Goal: Information Seeking & Learning: Learn about a topic

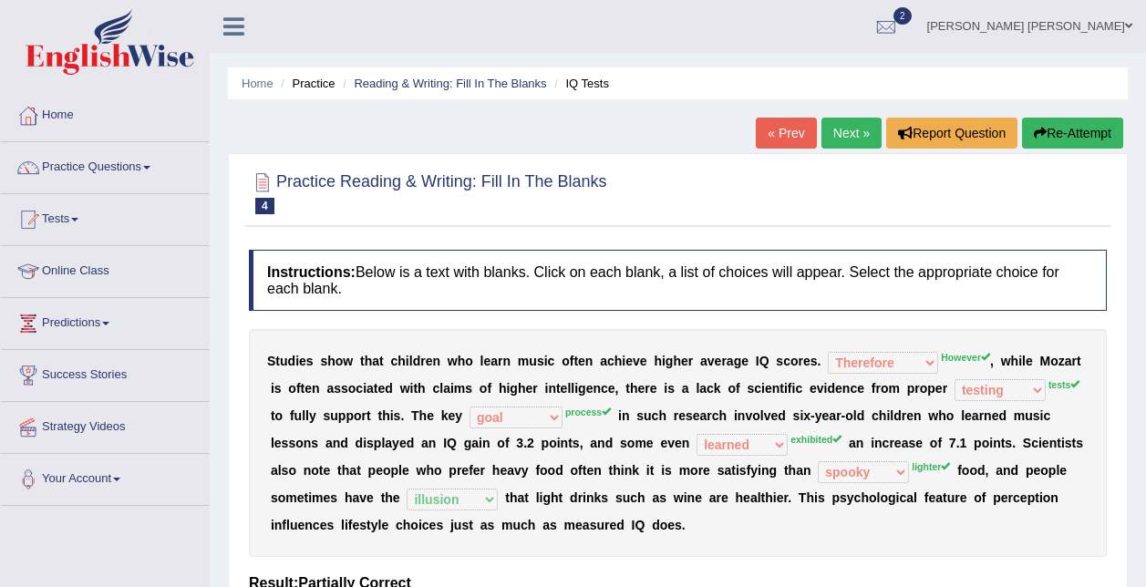
select select "Therefore"
select select "testing"
select select "goal"
select select "learned"
select select "spooky"
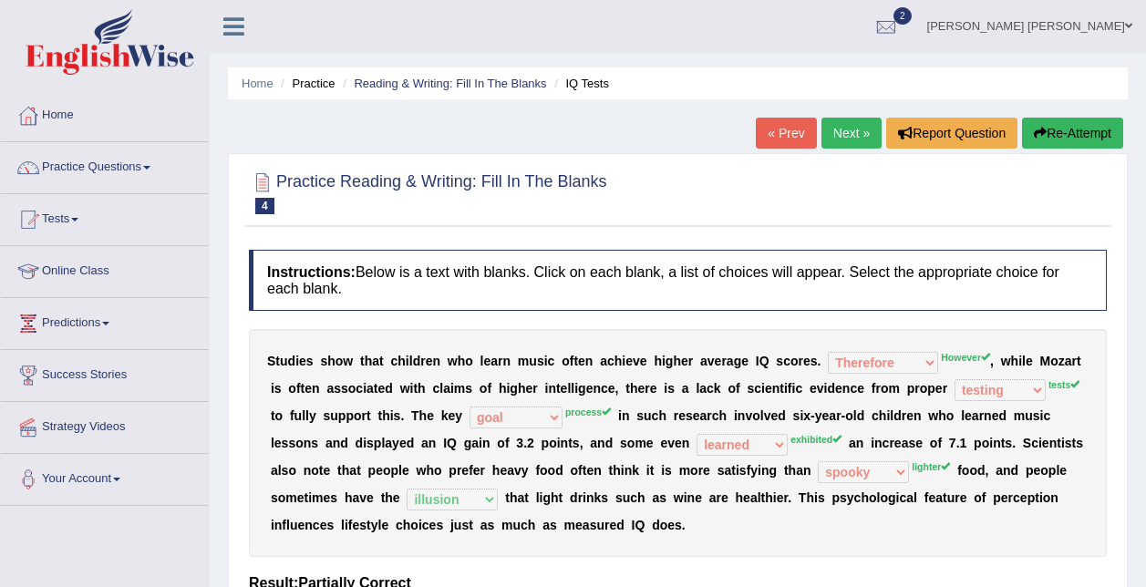
select select "illusion"
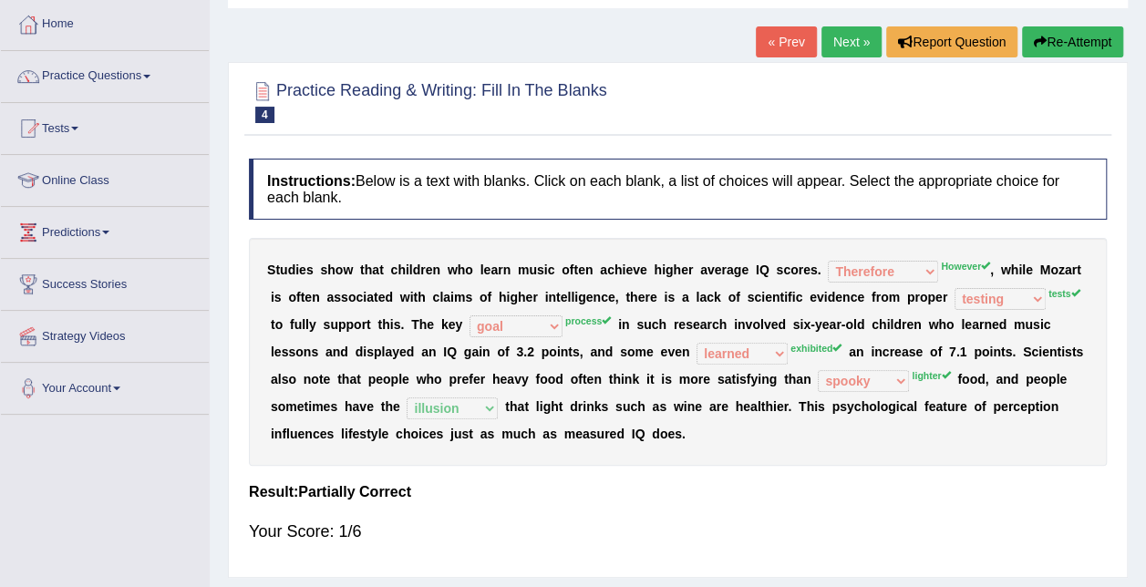
click at [843, 42] on link "Next »" at bounding box center [851, 41] width 60 height 31
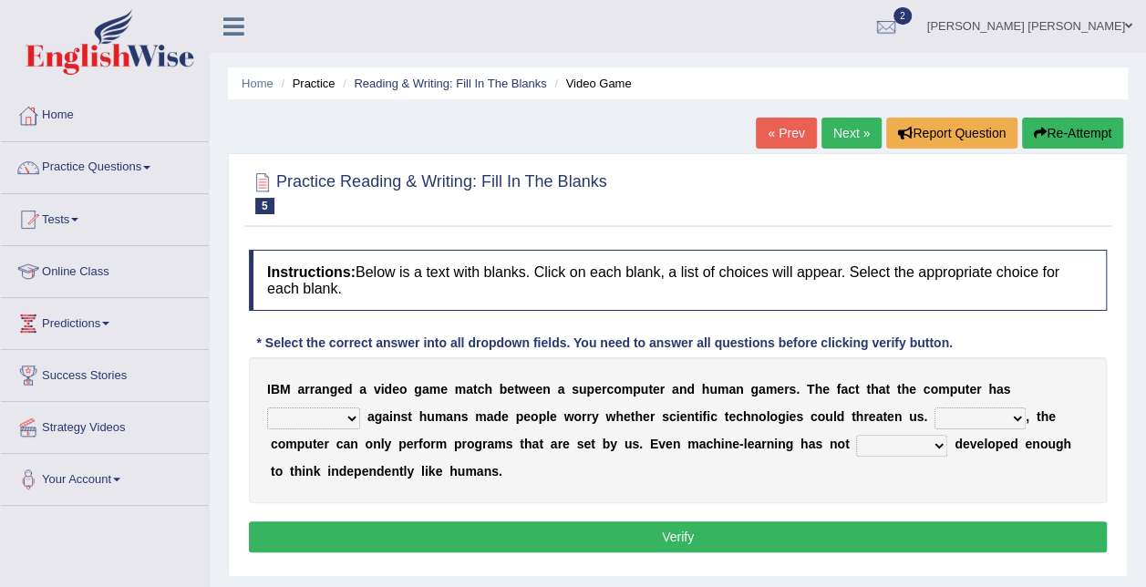
click at [360, 408] on select "competed fought acted challenged" at bounding box center [313, 419] width 93 height 22
click at [935, 418] on select "Moreover However Thus So" at bounding box center [980, 419] width 91 height 22
select select "Moreover"
click at [935, 408] on select "Moreover However Thus So" at bounding box center [980, 419] width 91 height 22
click at [856, 440] on select "yet still only just" at bounding box center [901, 446] width 91 height 22
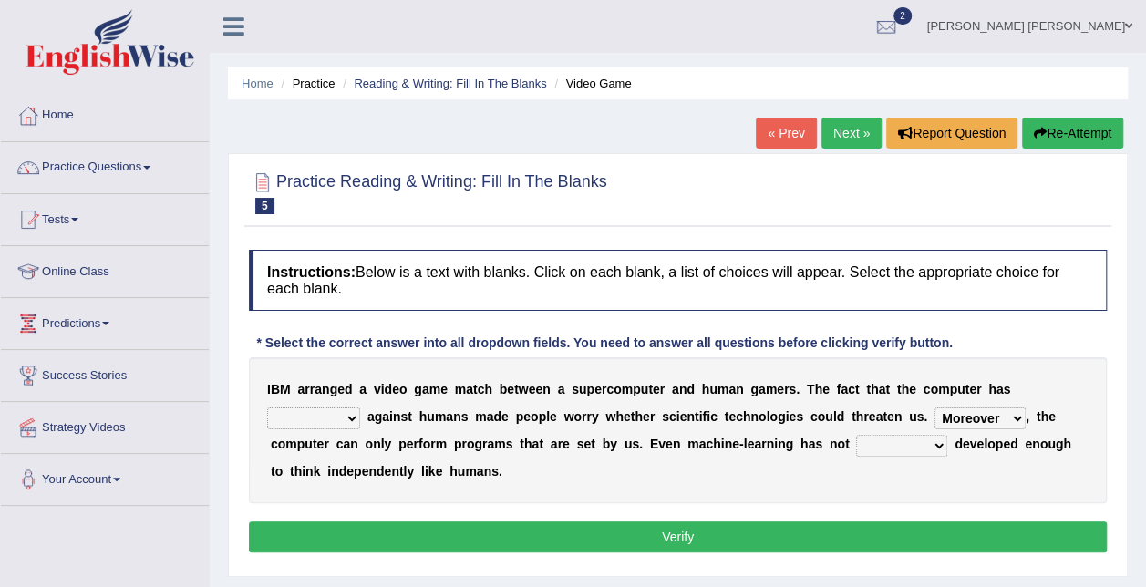
select select "yet"
click at [856, 435] on select "yet still only just" at bounding box center [901, 446] width 91 height 22
click at [360, 408] on select "competed fought acted challenged" at bounding box center [313, 419] width 93 height 22
select select "competed"
click at [360, 408] on select "competed fought acted challenged" at bounding box center [313, 419] width 93 height 22
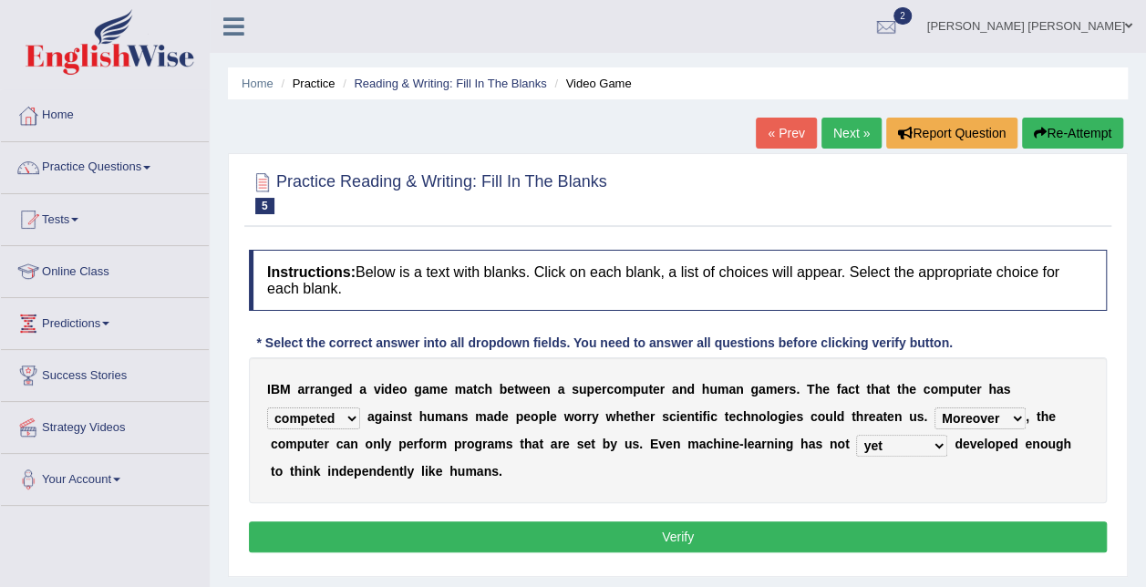
click at [954, 543] on button "Verify" at bounding box center [678, 537] width 858 height 31
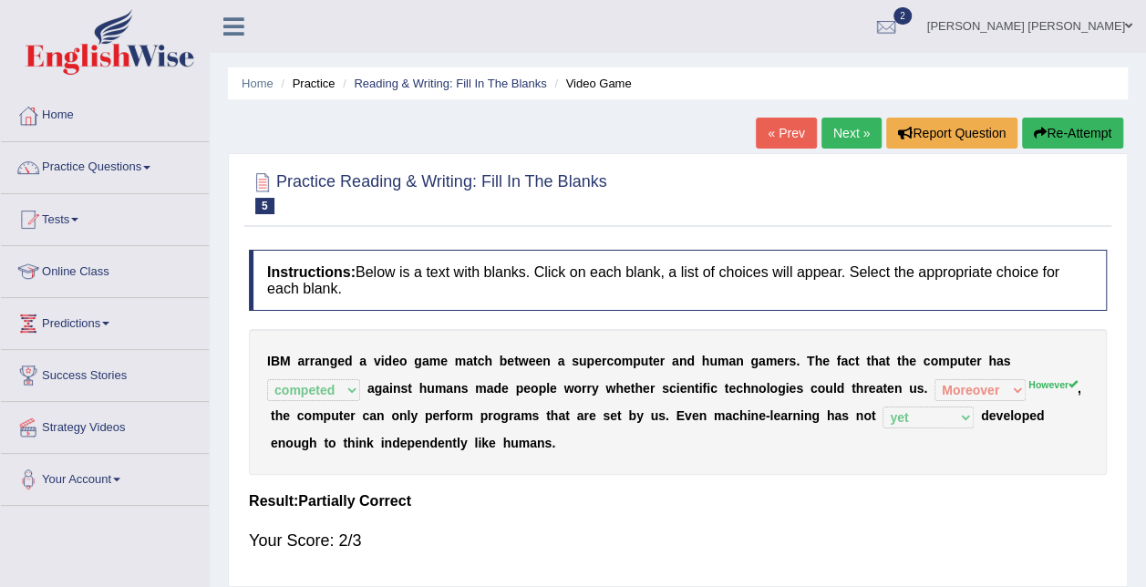
click at [841, 139] on link "Next »" at bounding box center [851, 133] width 60 height 31
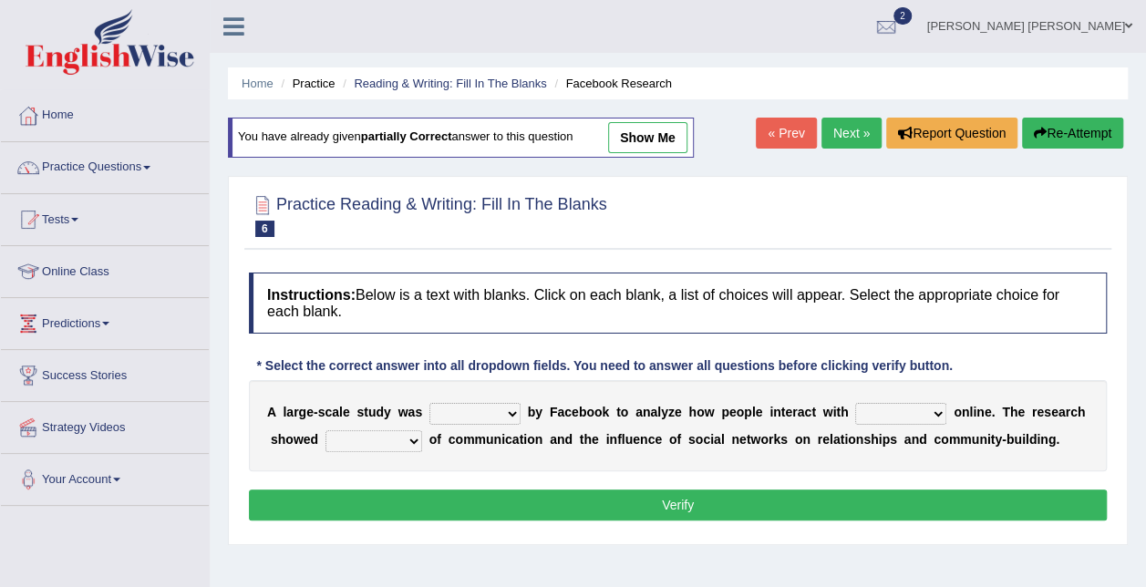
click at [466, 419] on select "surveyed had asked made" at bounding box center [474, 414] width 91 height 22
select select "surveyed"
click at [429, 403] on select "surveyed had asked made" at bounding box center [474, 414] width 91 height 22
click at [458, 416] on select "surveyed had asked made" at bounding box center [474, 414] width 91 height 22
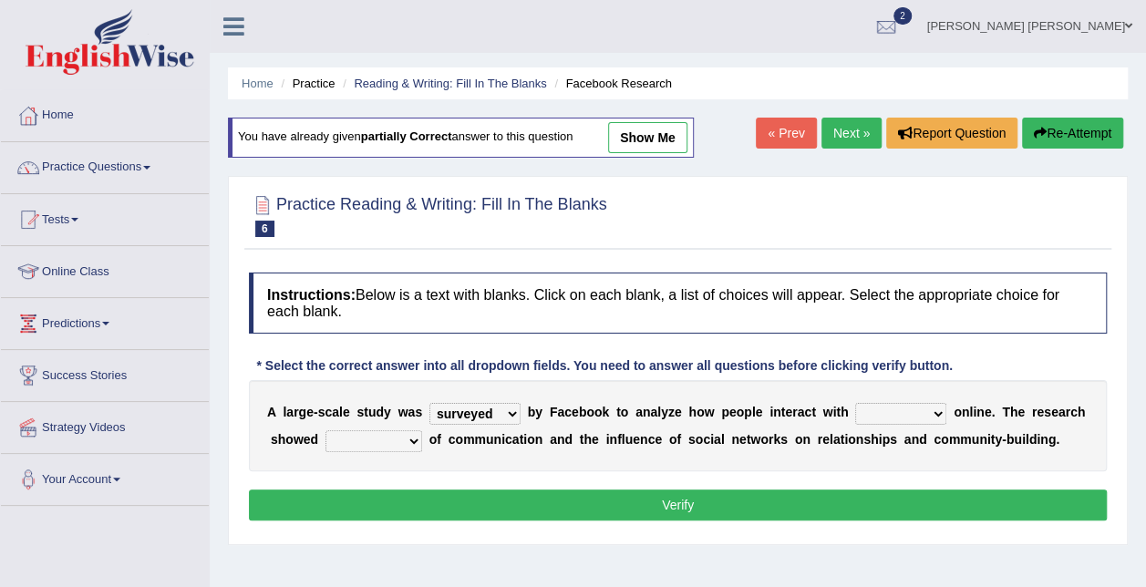
click at [855, 409] on select "together all each other another" at bounding box center [900, 414] width 91 height 22
select select "each other"
click at [855, 403] on select "together all each other another" at bounding box center [900, 414] width 91 height 22
click at [390, 441] on select "advantages standards fellowships patterns" at bounding box center [373, 441] width 97 height 22
select select "advantages"
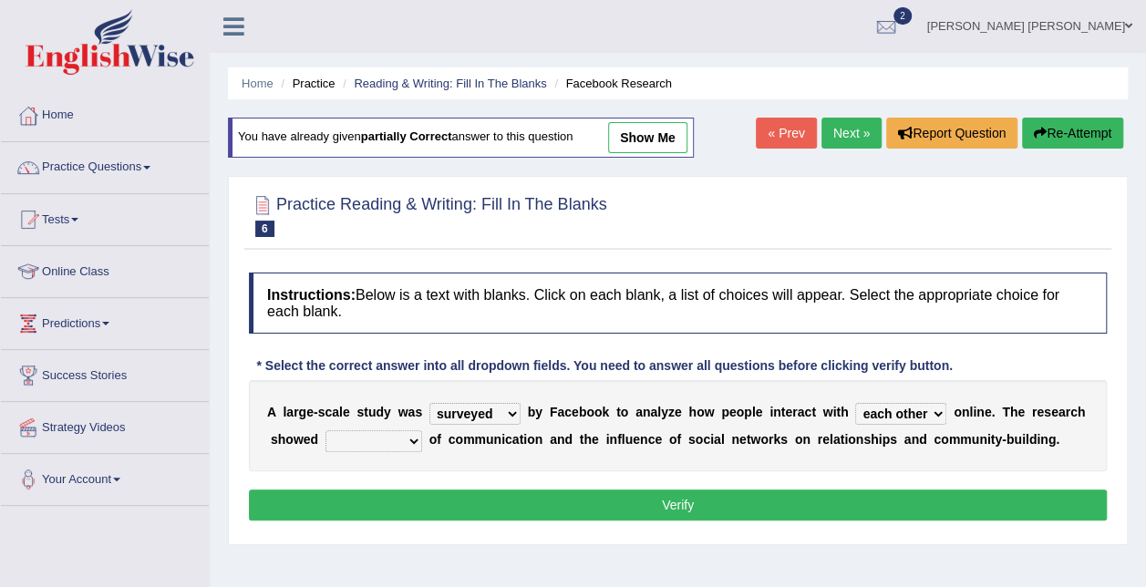
click at [325, 430] on select "advantages standards fellowships patterns" at bounding box center [373, 441] width 97 height 22
click at [622, 127] on link "show me" at bounding box center [647, 137] width 79 height 31
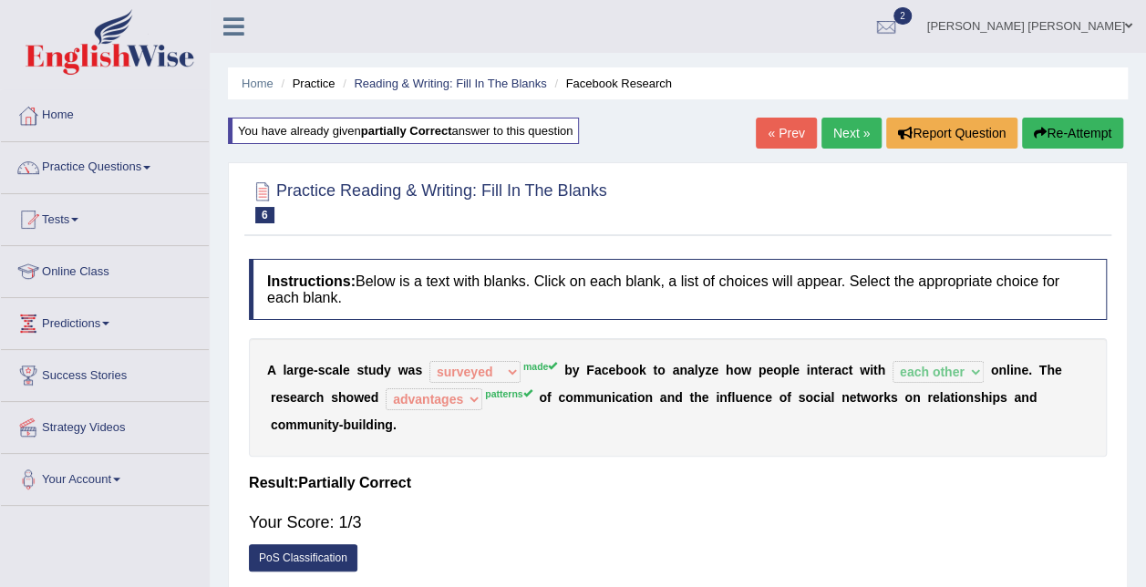
click at [801, 139] on link "« Prev" at bounding box center [786, 133] width 60 height 31
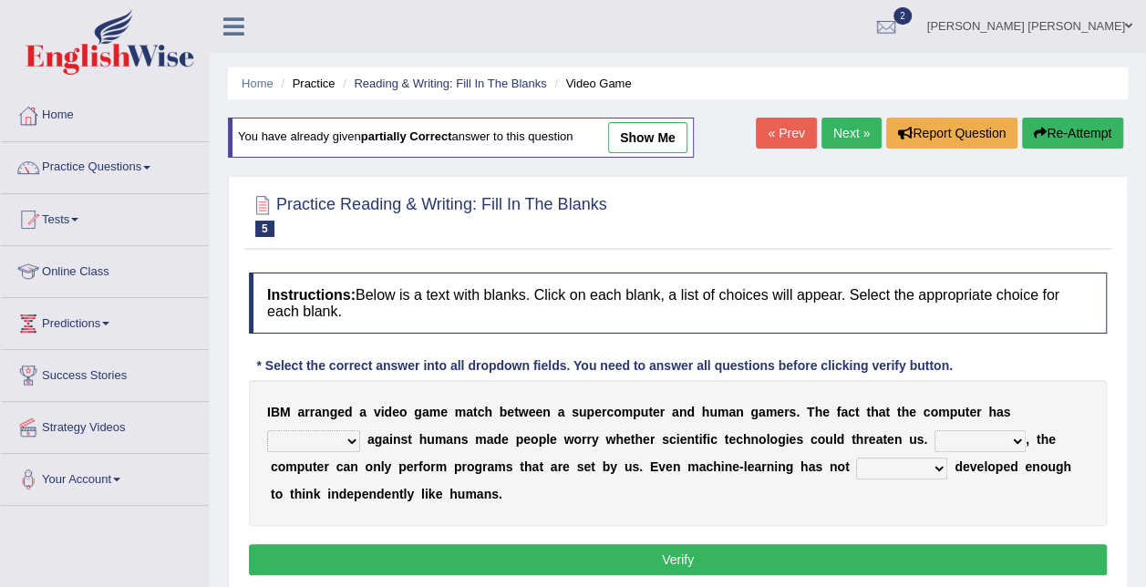
click at [854, 140] on link "Next »" at bounding box center [851, 133] width 60 height 31
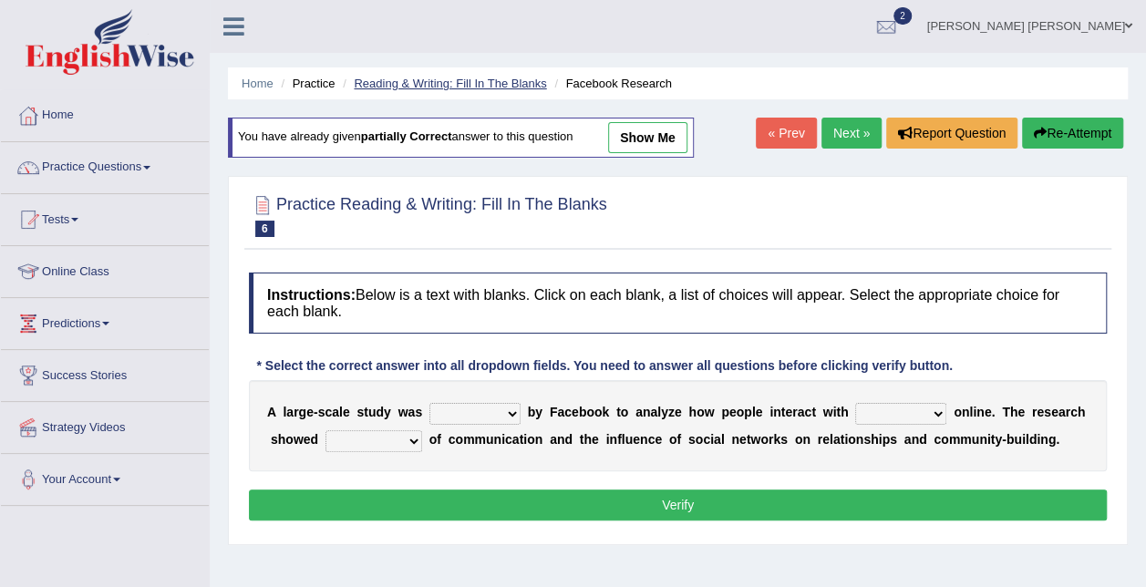
click at [384, 87] on link "Reading & Writing: Fill In The Blanks" at bounding box center [450, 84] width 192 height 14
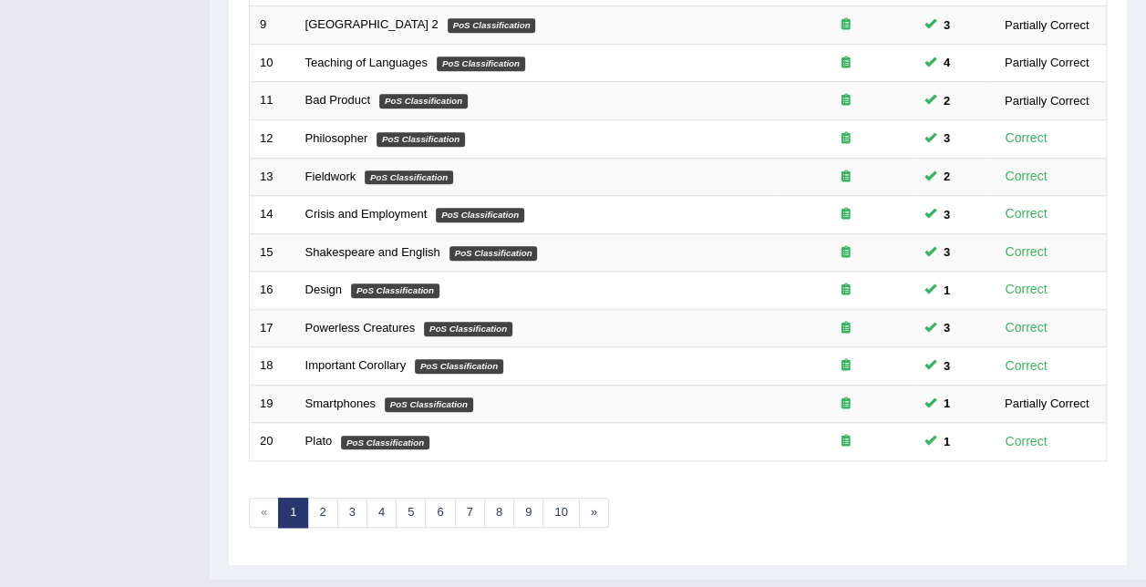
scroll to position [611, 0]
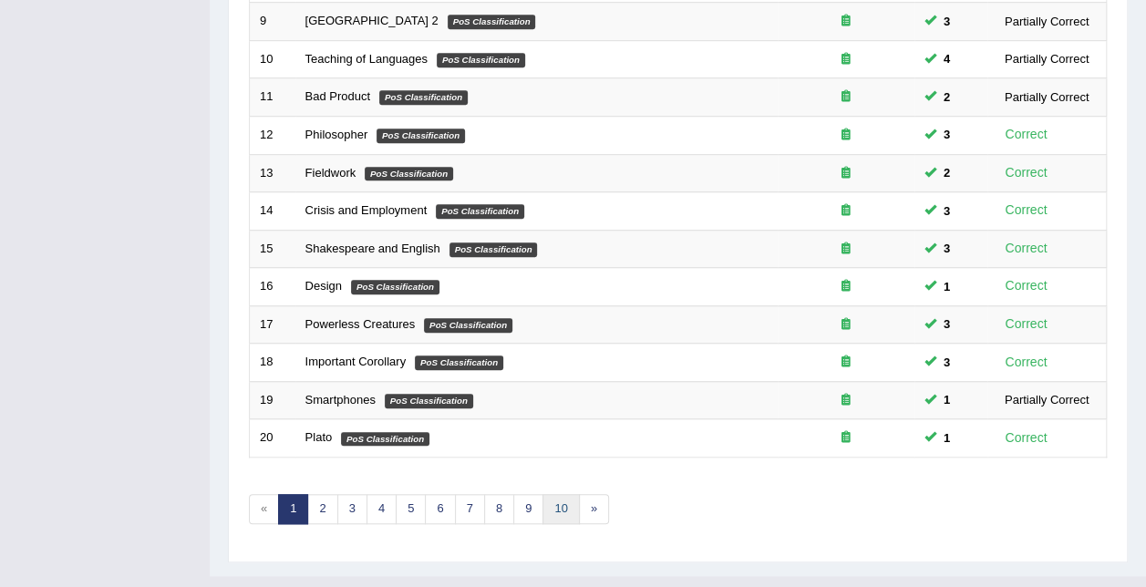
click at [554, 494] on link "10" at bounding box center [560, 509] width 36 height 30
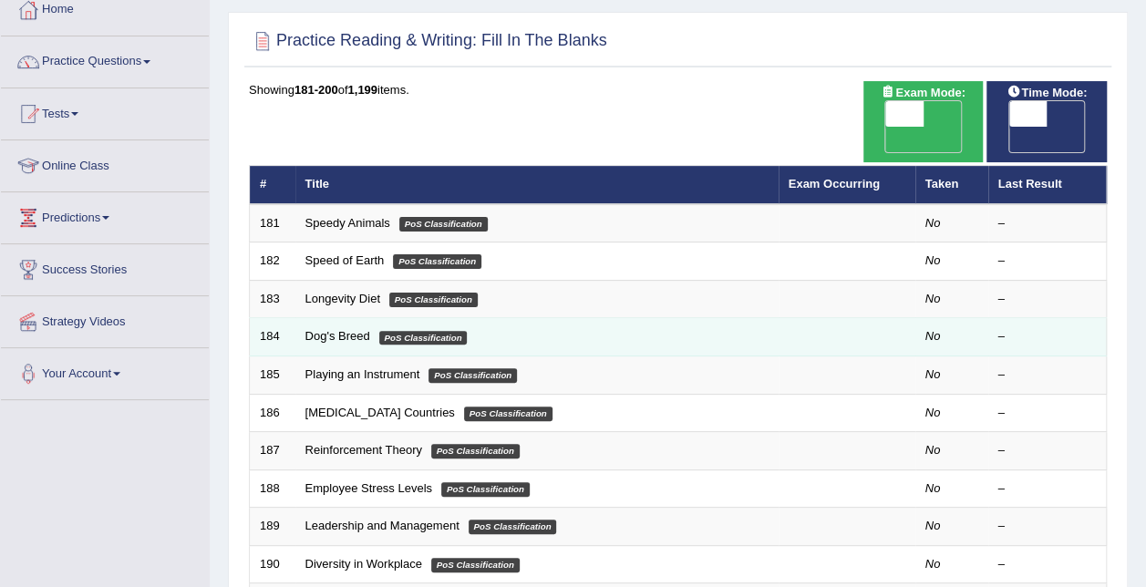
scroll to position [547, 0]
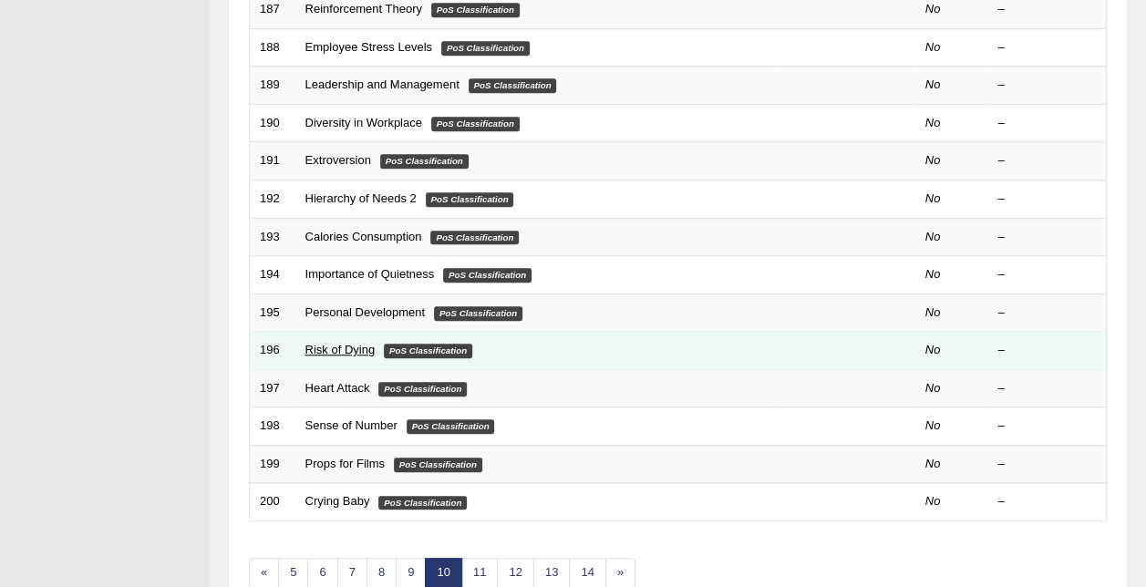
click at [349, 343] on link "Risk of Dying" at bounding box center [340, 350] width 70 height 14
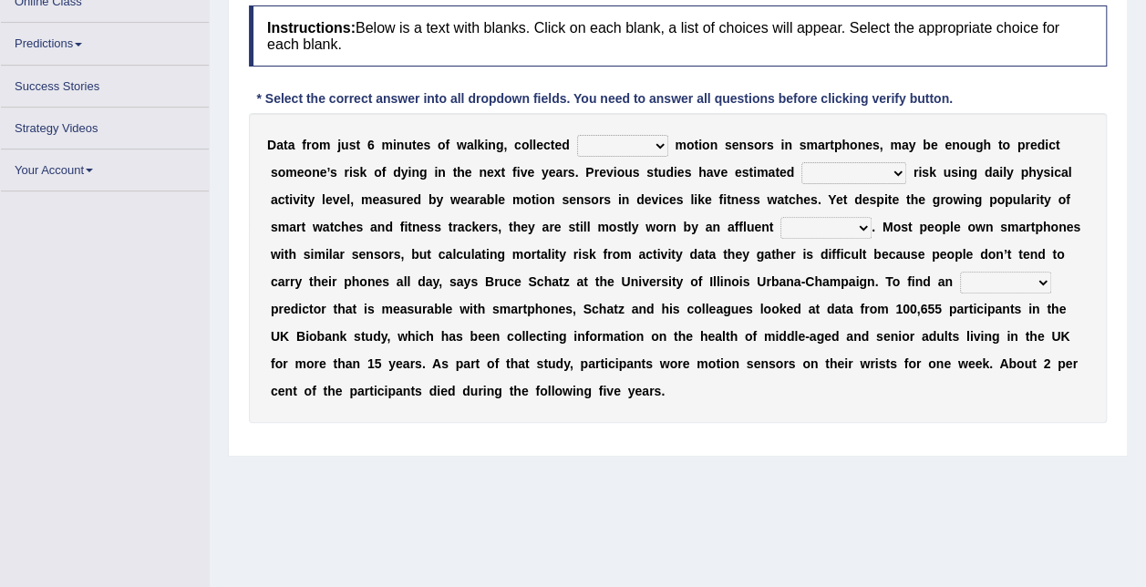
scroll to position [274, 0]
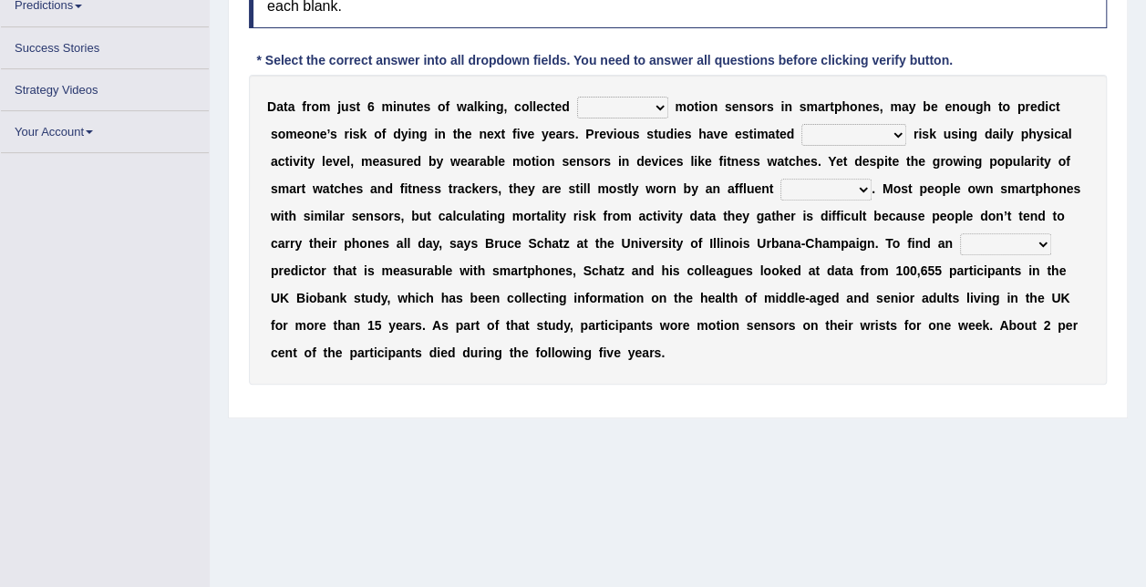
click at [604, 106] on div "D a t a f r o m j u s t 6 m i n u t e s o f w a l k i n g , c o l l e c t e d o…" at bounding box center [678, 230] width 858 height 310
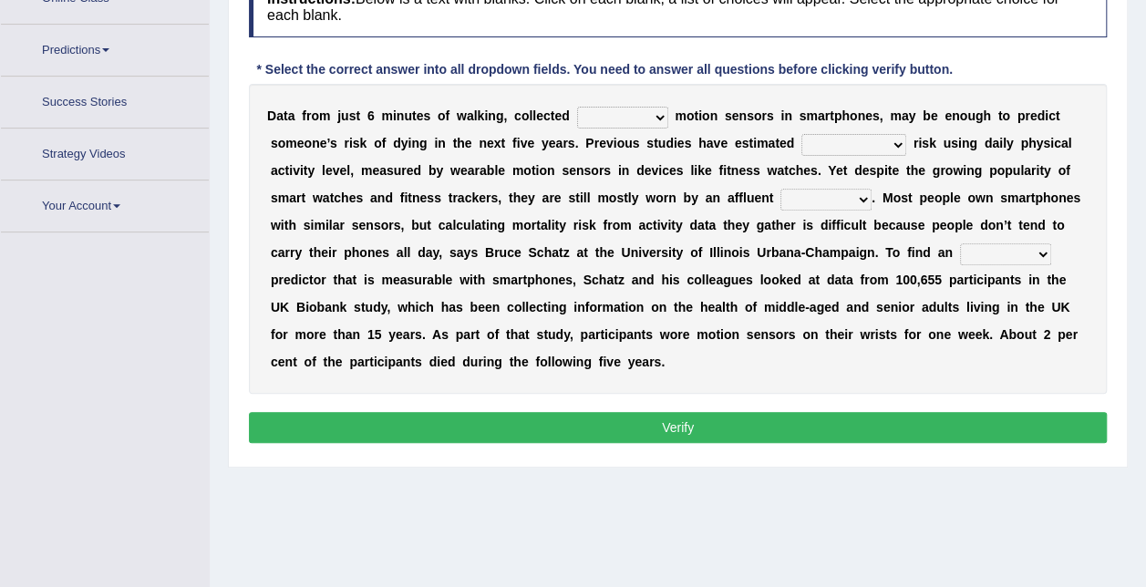
scroll to position [317, 0]
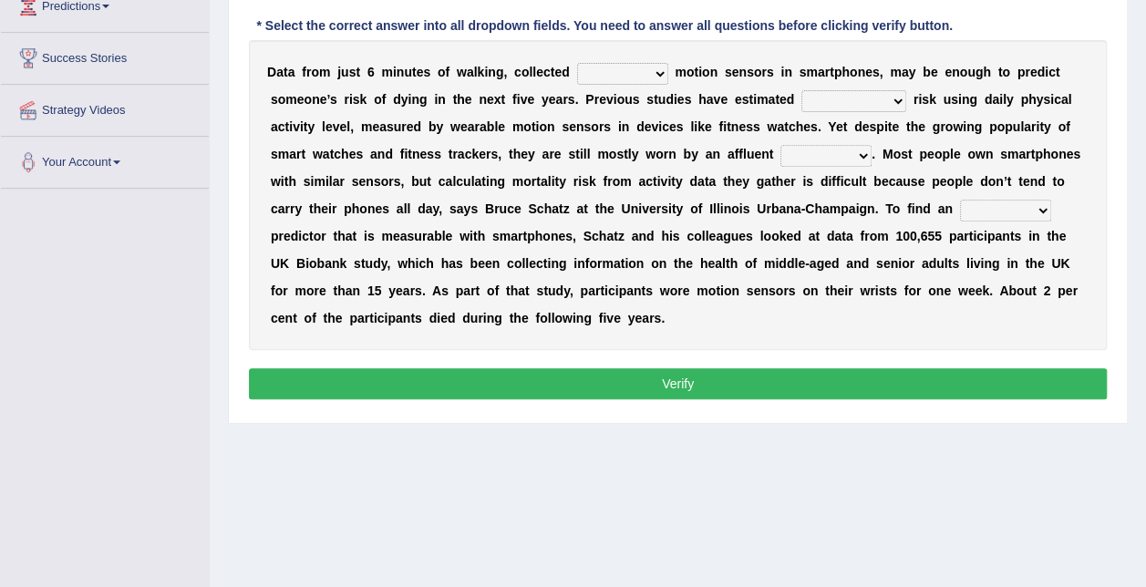
click at [694, 242] on b "o" at bounding box center [698, 236] width 8 height 15
click at [801, 102] on select "mortality volatility notability compatibility" at bounding box center [853, 101] width 105 height 22
select select "notability"
click at [801, 90] on select "mortality volatility notability compatibility" at bounding box center [853, 101] width 105 height 22
click at [577, 77] on select "of down off via" at bounding box center [622, 74] width 91 height 22
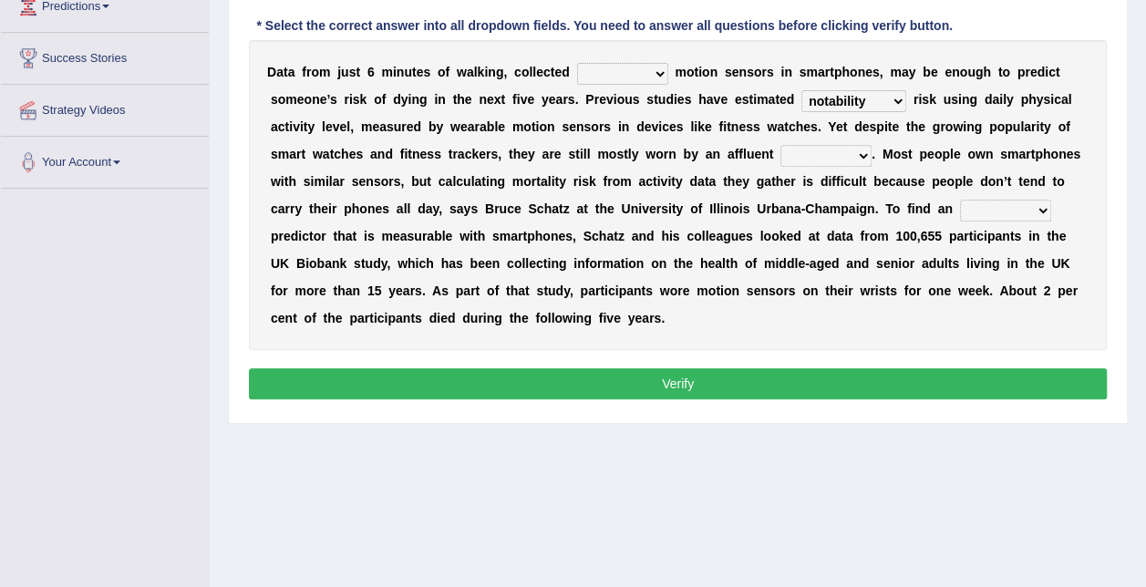
click at [577, 63] on select "of down off via" at bounding box center [622, 74] width 91 height 22
click at [622, 69] on select "of down off via" at bounding box center [622, 74] width 91 height 22
drag, startPoint x: 622, startPoint y: 69, endPoint x: 616, endPoint y: 82, distance: 13.9
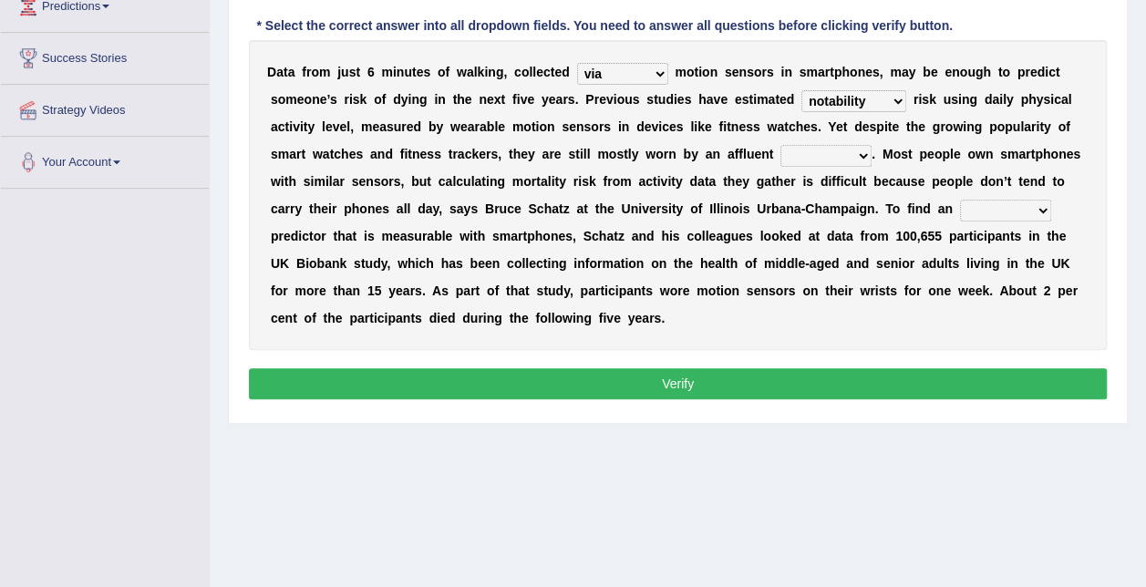
click at [616, 82] on select "of down off via" at bounding box center [622, 74] width 91 height 22
click at [960, 212] on select "allocated alliterated alternative alleviated" at bounding box center [1005, 211] width 91 height 22
click at [668, 305] on div "D a t a f r o m j u s t 6 m i n u t e s o f w a l k i n g , c o l l e c t e d o…" at bounding box center [678, 195] width 858 height 310
click at [618, 67] on select "of down off via" at bounding box center [622, 74] width 91 height 22
select select "off"
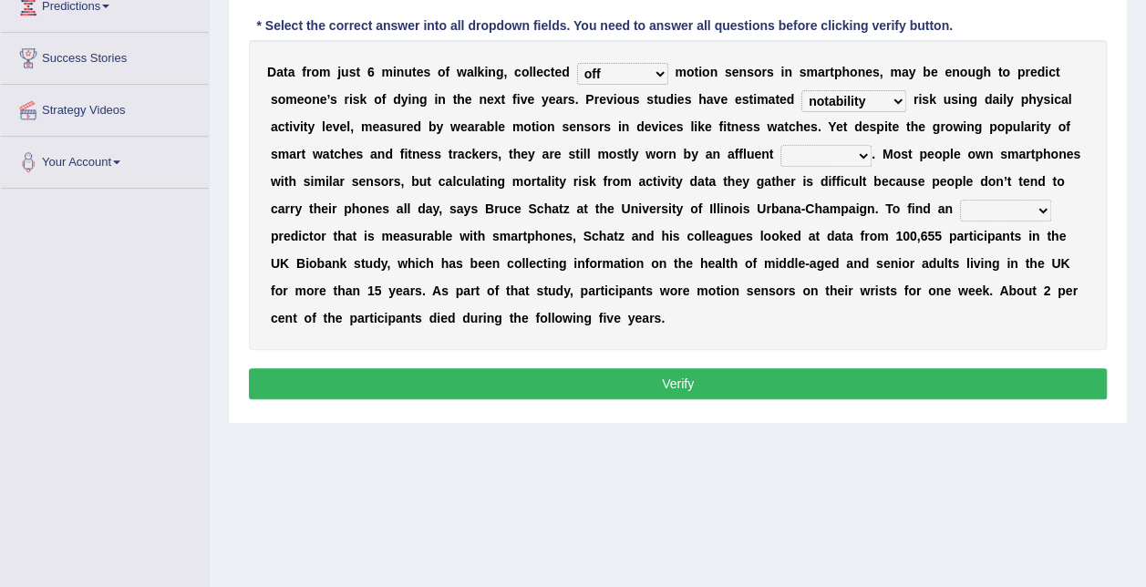
click at [577, 63] on select "of down off via" at bounding box center [622, 74] width 91 height 22
click at [960, 202] on select "allocated alliterated alternative alleviated" at bounding box center [1005, 211] width 91 height 22
click at [780, 159] on select "minority region ethic majority" at bounding box center [825, 156] width 91 height 22
click at [491, 197] on div "D a t a f r o m j u s t 6 m i n u t e s o f w a l k i n g , c o l l e c t e d o…" at bounding box center [678, 195] width 858 height 310
click at [780, 151] on select "minority region ethic majority" at bounding box center [825, 156] width 91 height 22
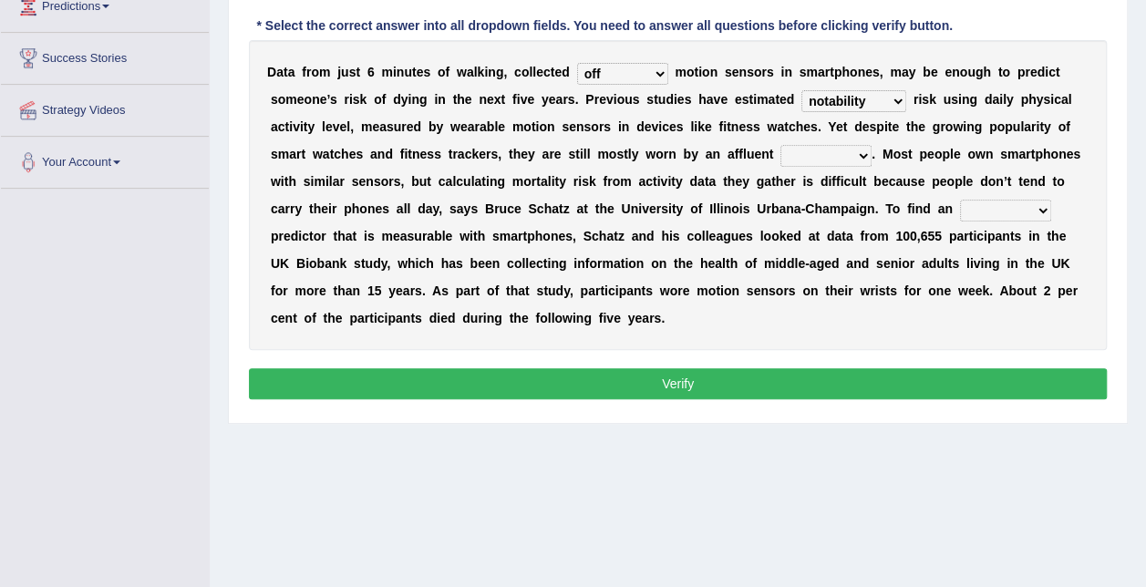
select select "minority"
click at [780, 145] on select "minority region ethic majority" at bounding box center [825, 156] width 91 height 22
click at [960, 212] on select "allocated alliterated alternative alleviated" at bounding box center [1005, 211] width 91 height 22
click at [429, 311] on b at bounding box center [425, 318] width 7 height 15
click at [960, 206] on select "allocated alliterated alternative alleviated" at bounding box center [1005, 211] width 91 height 22
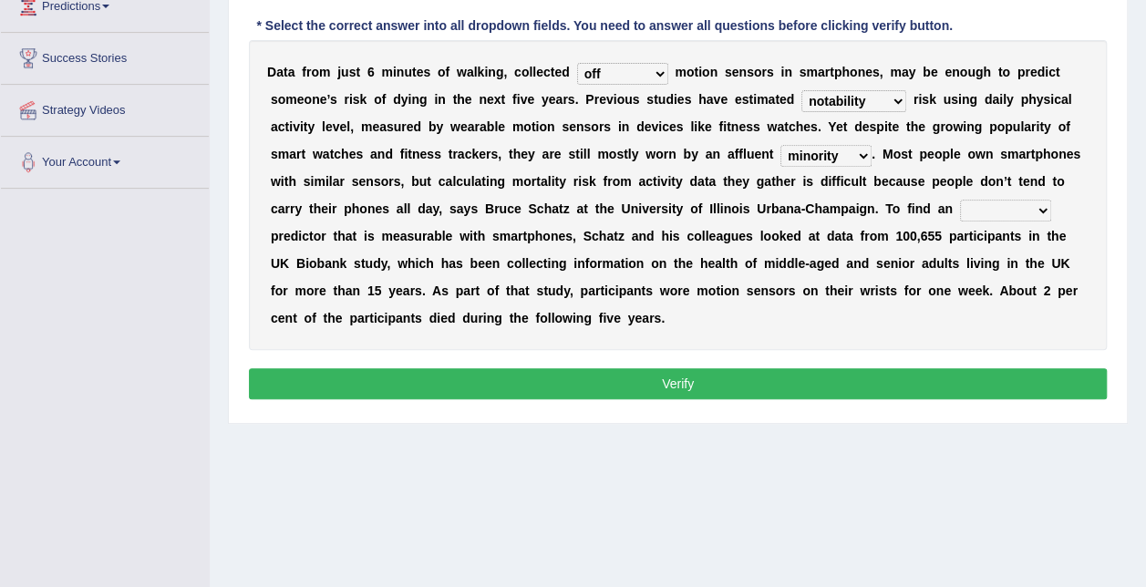
click at [960, 216] on select "allocated alliterated alternative alleviated" at bounding box center [1005, 211] width 91 height 22
select select "alternative"
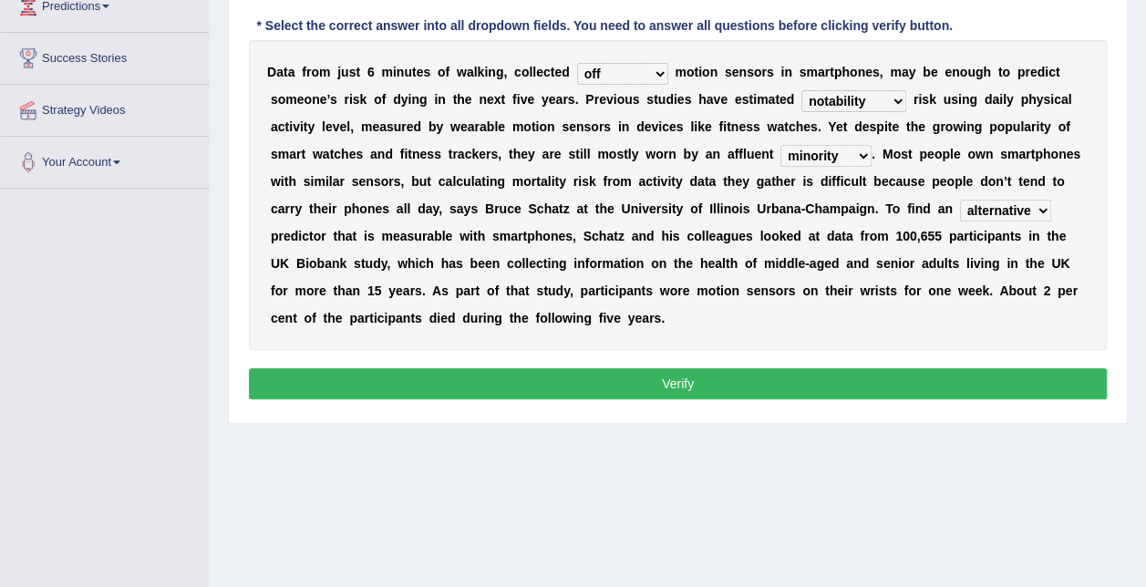
click at [960, 200] on select "allocated alliterated alternative alleviated" at bounding box center [1005, 211] width 91 height 22
click at [749, 383] on button "Verify" at bounding box center [678, 383] width 858 height 31
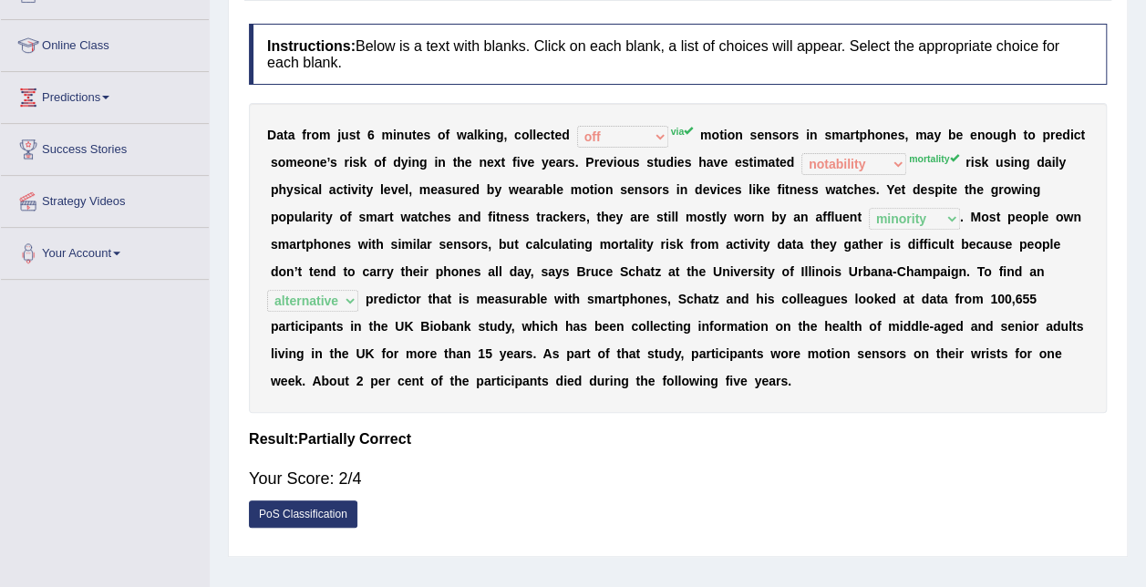
scroll to position [0, 0]
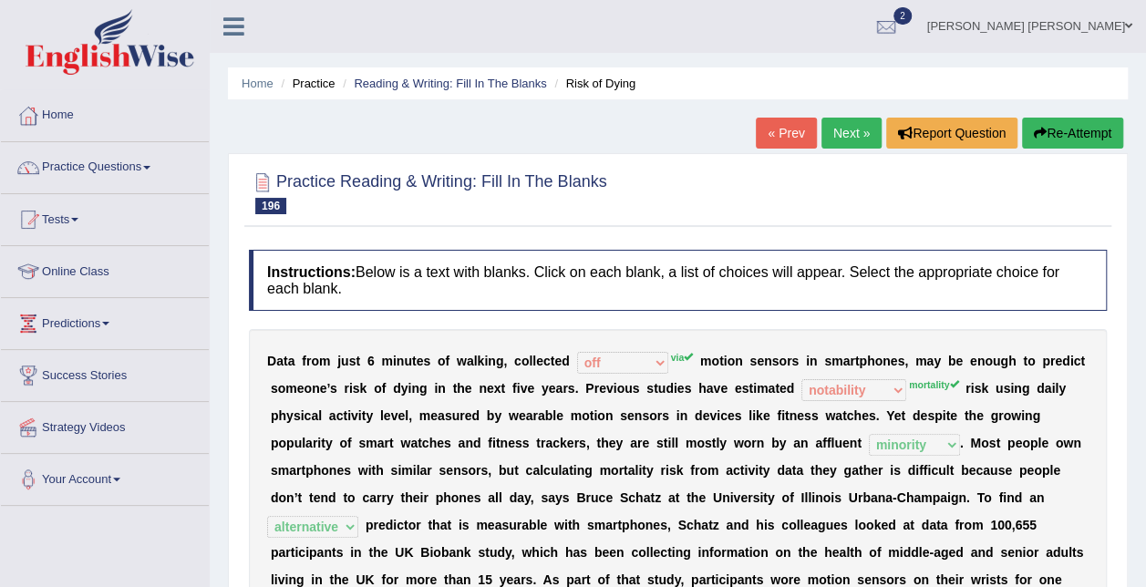
click at [848, 141] on link "Next »" at bounding box center [851, 133] width 60 height 31
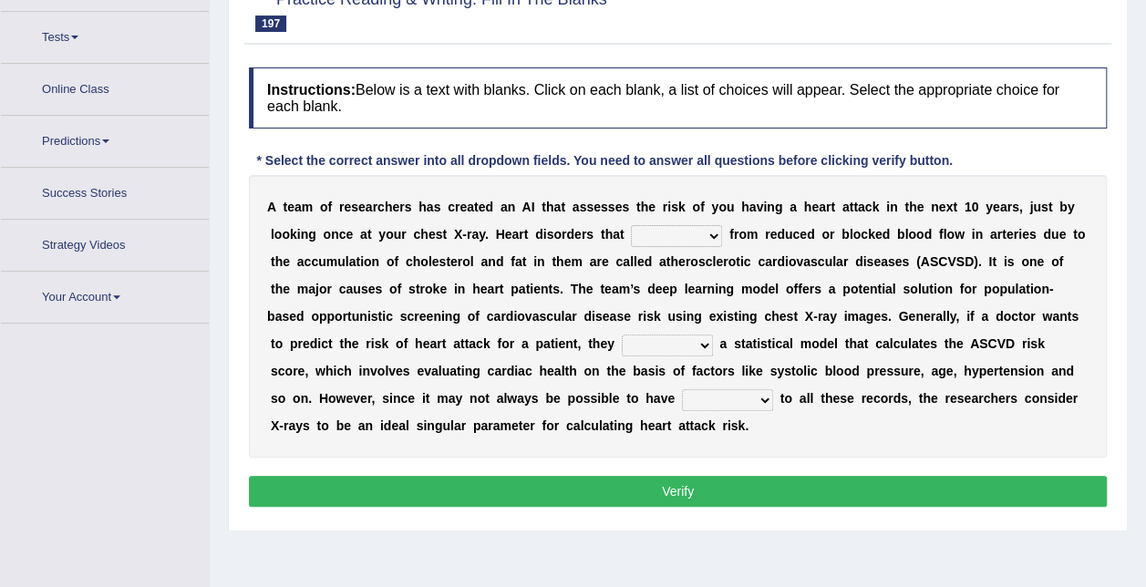
scroll to position [206, 0]
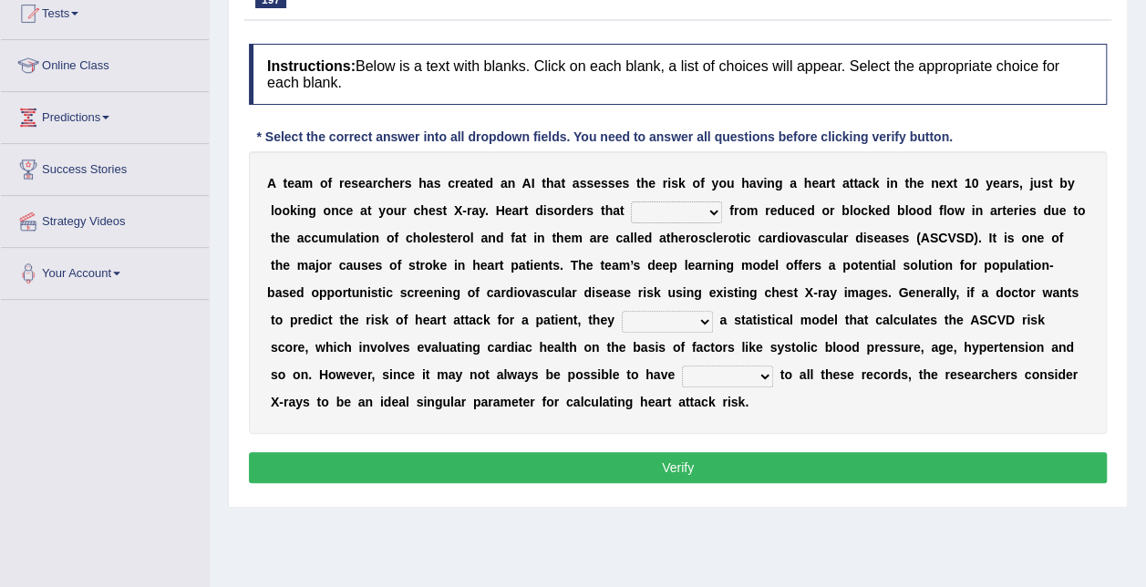
click at [631, 210] on select "vary receive originate exempt" at bounding box center [676, 212] width 91 height 22
select select "vary"
click at [631, 201] on select "vary receive originate exempt" at bounding box center [676, 212] width 91 height 22
click at [622, 318] on select "present suggest propose employ" at bounding box center [667, 322] width 91 height 22
select select "present"
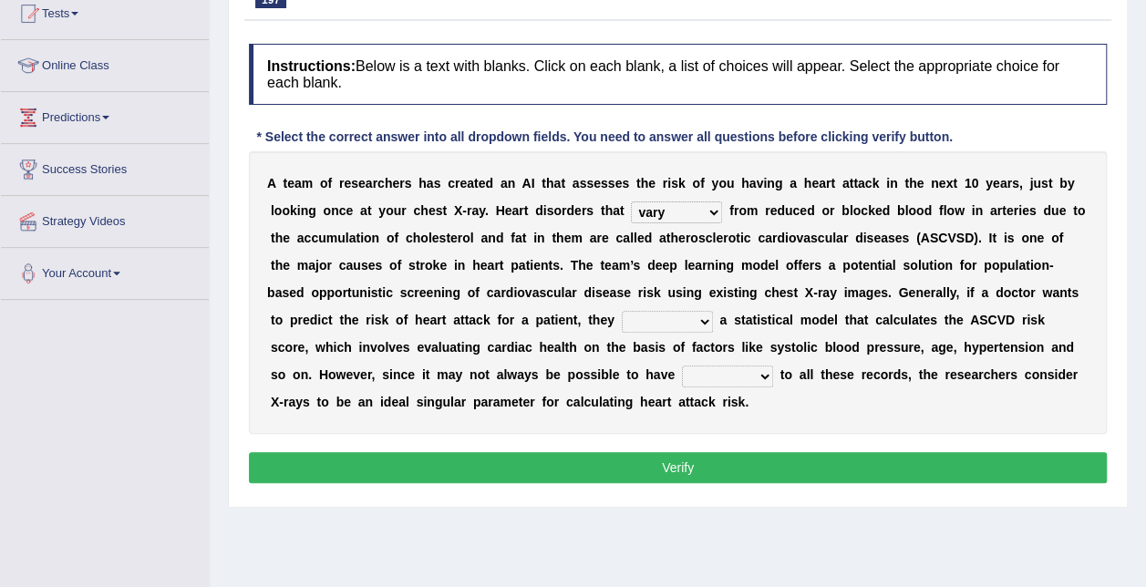
click at [622, 311] on select "present suggest propose employ" at bounding box center [667, 322] width 91 height 22
click at [682, 375] on select "right potential access room" at bounding box center [727, 377] width 91 height 22
click at [702, 404] on div "A t e a m o f r e s e a r c h e r s h a s c r e a t e d a n A I t h a t a s s e…" at bounding box center [678, 292] width 858 height 283
click at [682, 377] on select "right potential access room" at bounding box center [727, 377] width 91 height 22
select select "access"
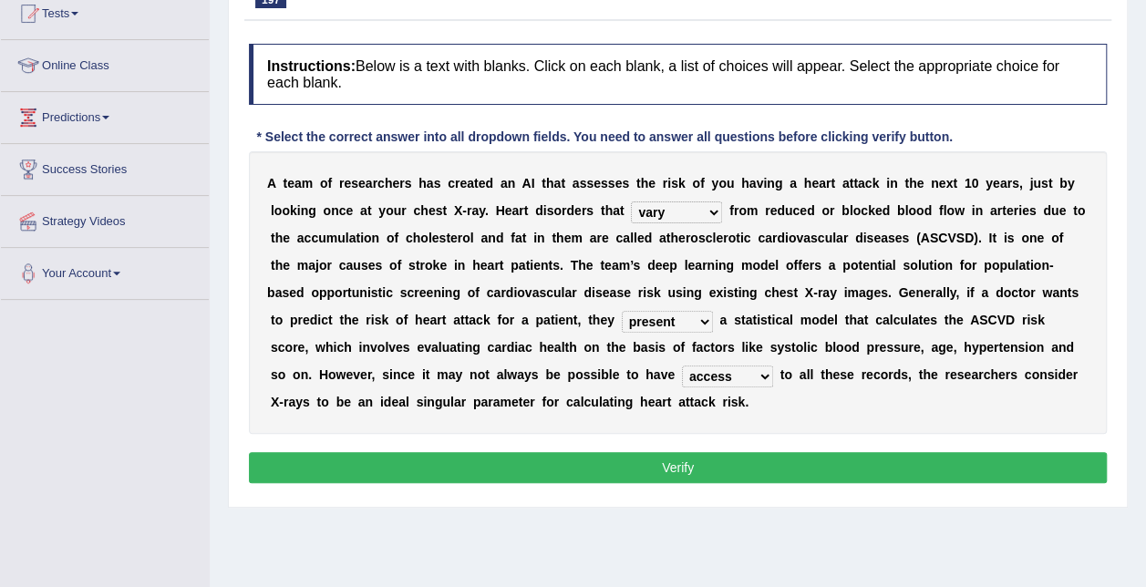
click at [682, 366] on select "right potential access room" at bounding box center [727, 377] width 91 height 22
click at [503, 466] on button "Verify" at bounding box center [678, 467] width 858 height 31
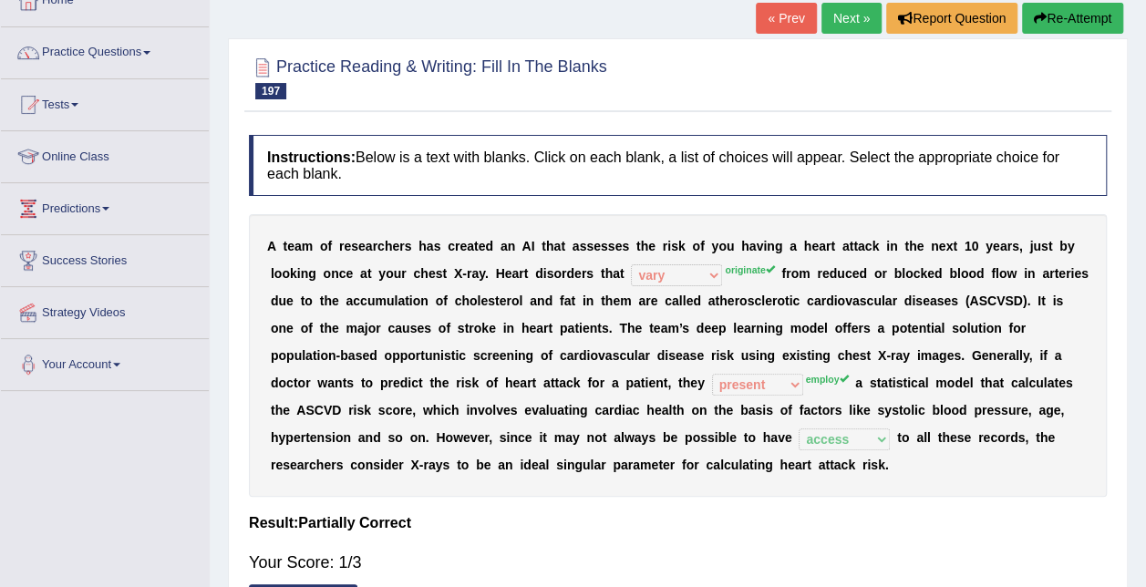
scroll to position [24, 0]
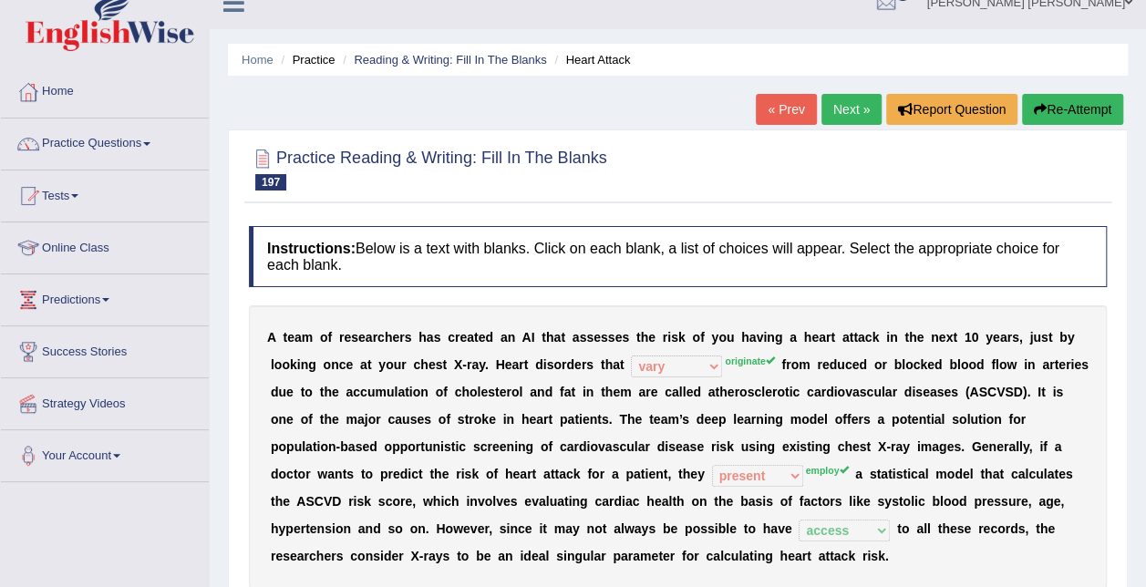
click at [841, 104] on link "Next »" at bounding box center [851, 109] width 60 height 31
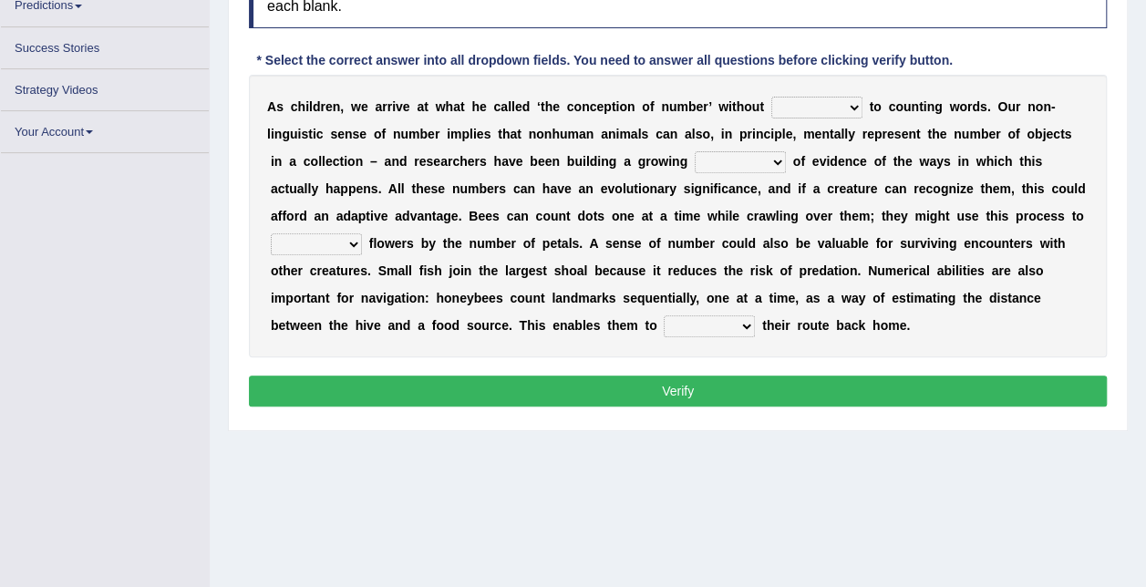
scroll to position [317, 0]
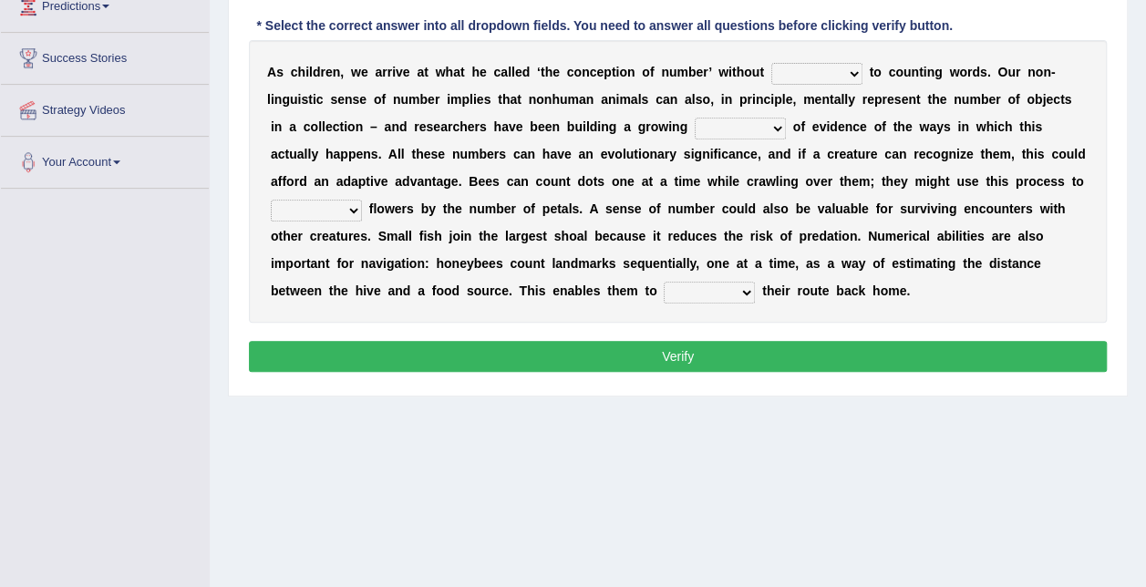
click at [320, 427] on div "Home Practice Reading & Writing: Fill In The Blanks Sense of Number « Prev Next…" at bounding box center [678, 139] width 936 height 912
click at [803, 81] on select "discourse coarse recourse course" at bounding box center [816, 74] width 91 height 22
click at [995, 107] on div "A s c h i l d r e n , w e a r r i v e a t w h a t h e c a l l e d ‘ t h e c o n…" at bounding box center [678, 181] width 858 height 283
click at [695, 124] on select "need market body awareness" at bounding box center [740, 129] width 91 height 22
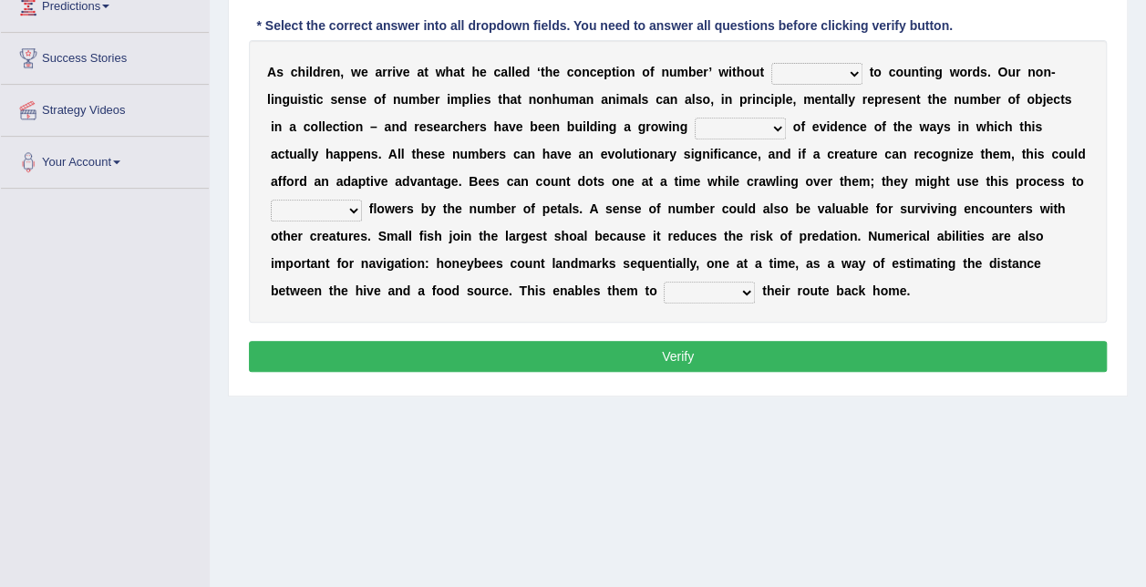
click at [781, 55] on div "A s c h i l d r e n , w e a r r i v e a t w h a t h e c a l l e d ‘ t h e c o n…" at bounding box center [678, 181] width 858 height 283
click at [801, 80] on select "discourse coarse recourse course" at bounding box center [816, 74] width 91 height 22
select select "course"
click at [771, 63] on select "discourse coarse recourse course" at bounding box center [816, 74] width 91 height 22
click at [695, 125] on select "need market body awareness" at bounding box center [740, 129] width 91 height 22
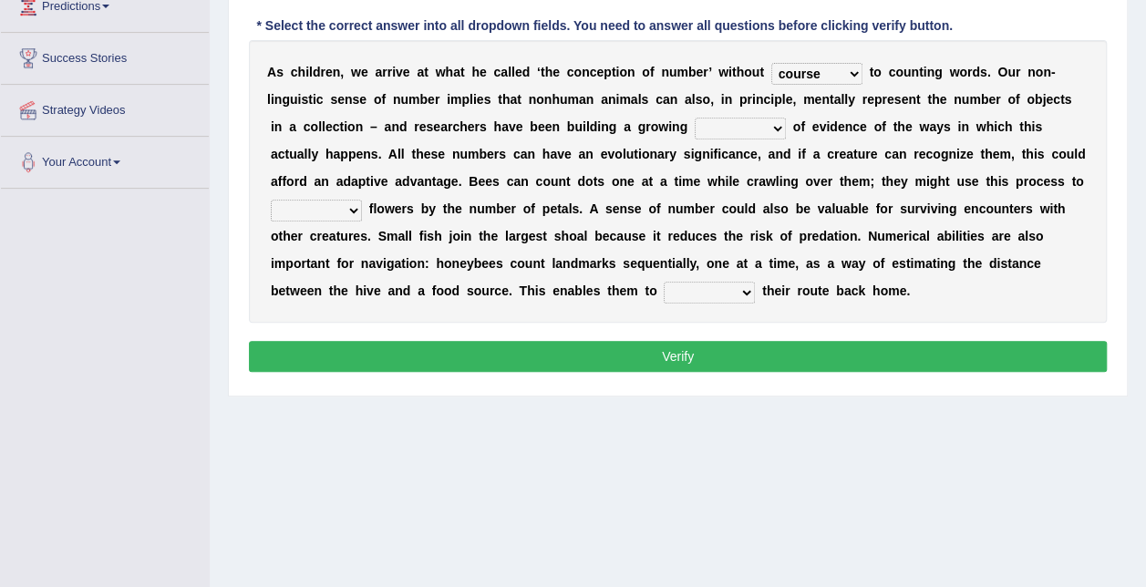
select select "need"
click at [695, 118] on select "need market body awareness" at bounding box center [740, 129] width 91 height 22
click at [362, 200] on select "value plant identify order" at bounding box center [316, 211] width 91 height 22
select select "identify"
click at [362, 200] on select "value plant identify order" at bounding box center [316, 211] width 91 height 22
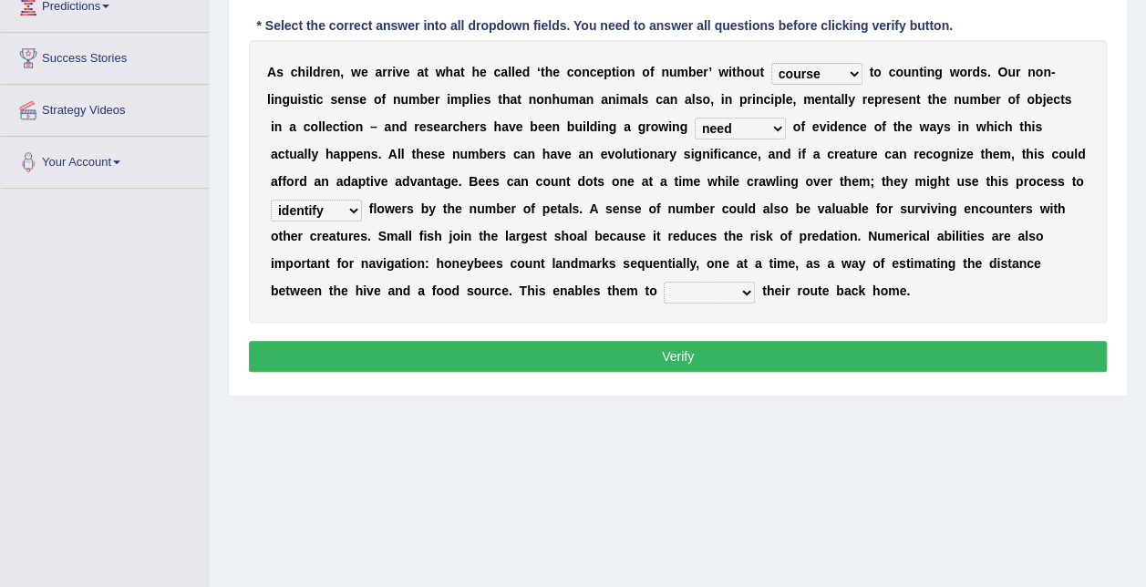
click at [664, 289] on select "slot clot plot blot" at bounding box center [709, 293] width 91 height 22
select select "plot"
click at [664, 282] on select "slot clot plot blot" at bounding box center [709, 293] width 91 height 22
click at [433, 350] on button "Verify" at bounding box center [678, 356] width 858 height 31
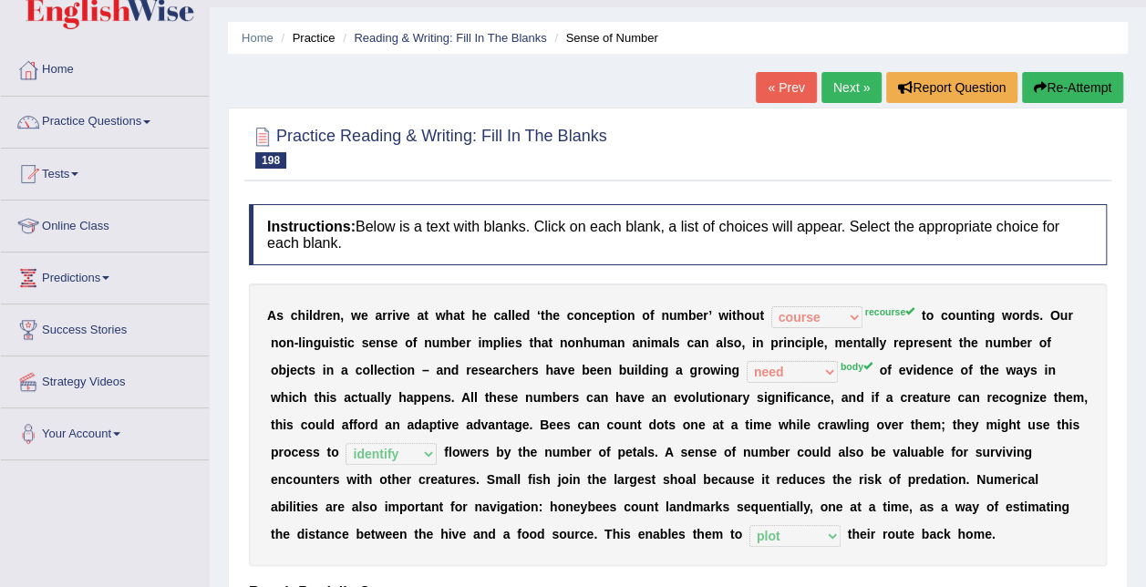
scroll to position [44, 0]
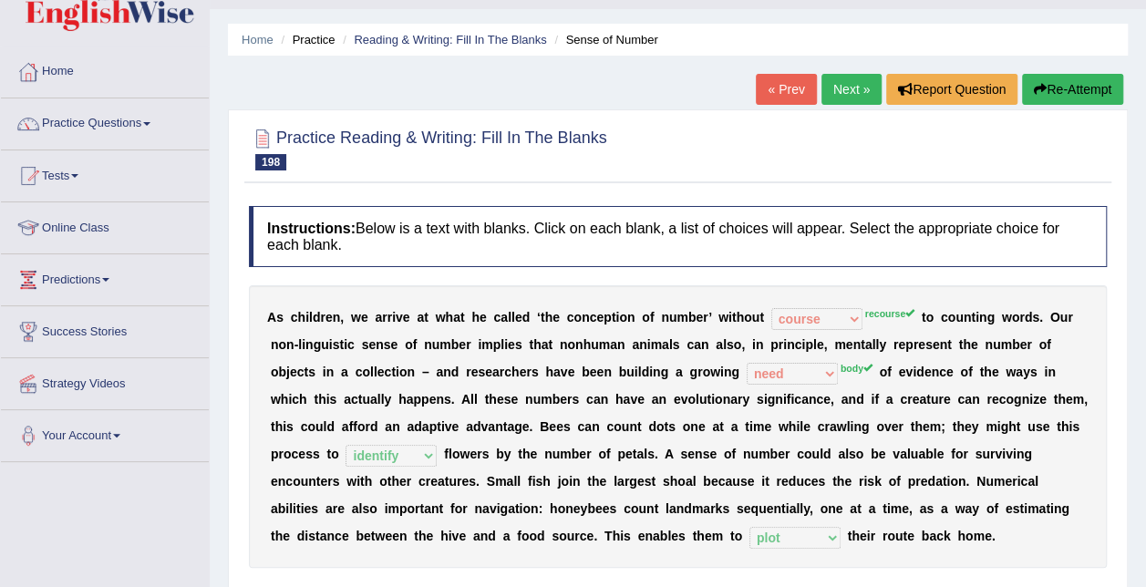
click at [845, 84] on link "Next »" at bounding box center [851, 89] width 60 height 31
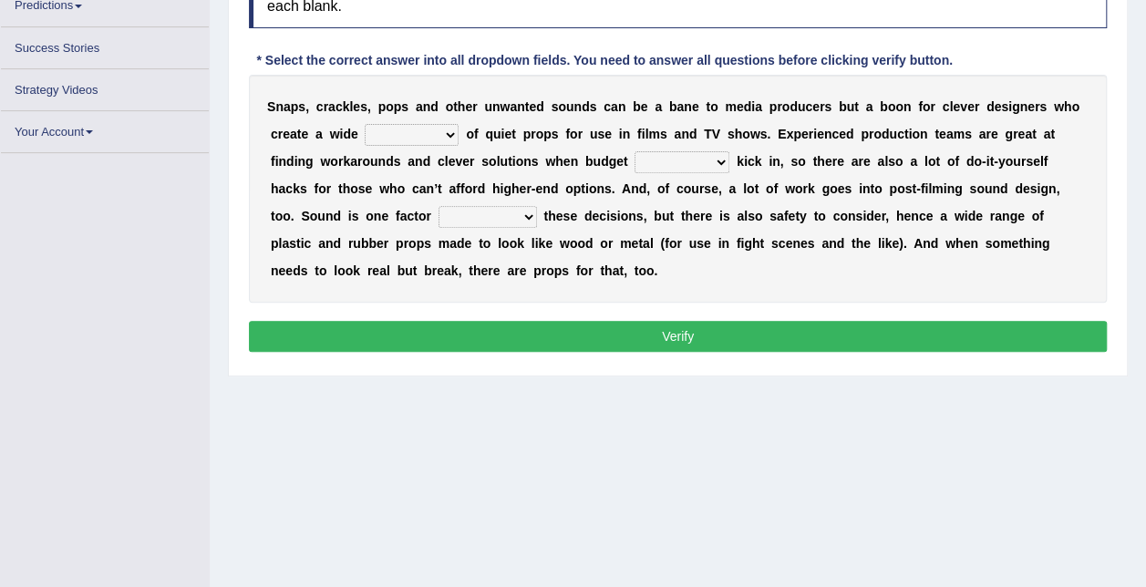
scroll to position [317, 0]
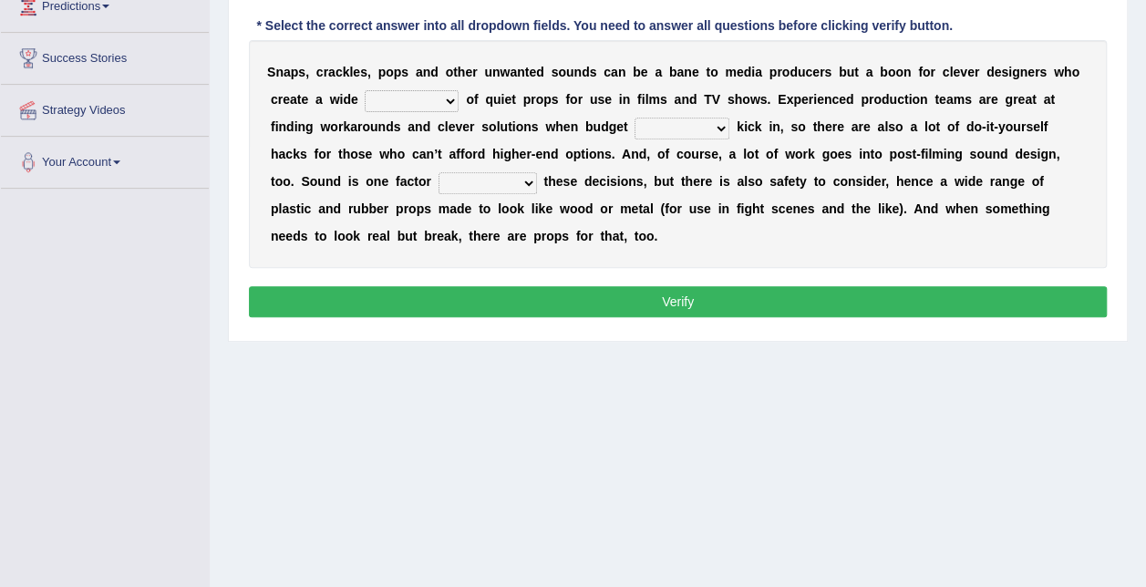
click at [384, 108] on select "range structure publication function" at bounding box center [412, 101] width 94 height 22
select select "range"
click at [365, 90] on select "range structure publication function" at bounding box center [412, 101] width 94 height 22
click at [635, 131] on select "services percents constraints events" at bounding box center [682, 129] width 95 height 22
select select "constraints"
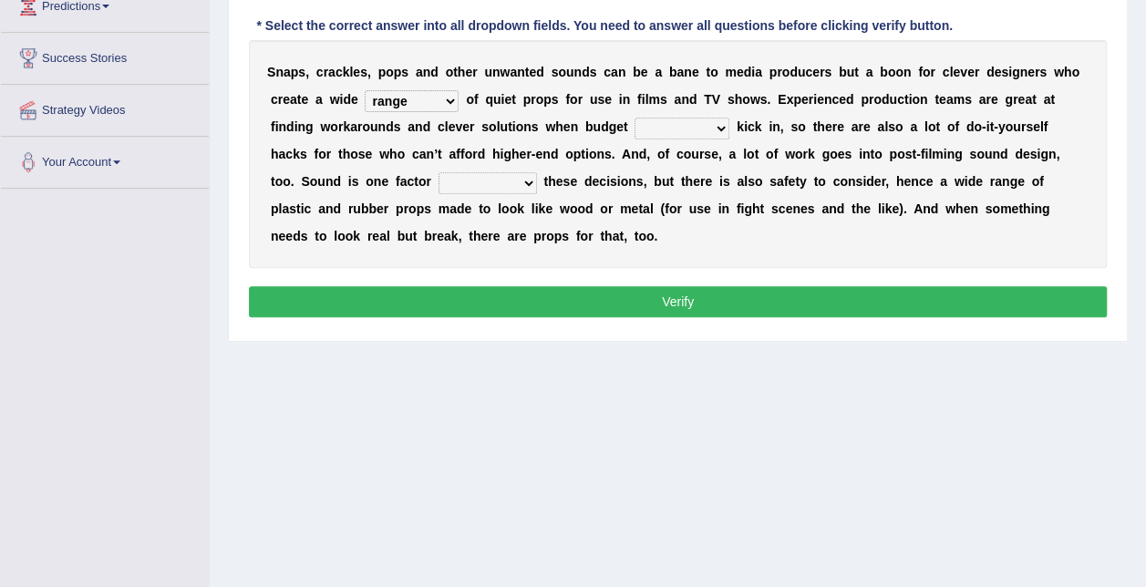
click at [635, 118] on select "services percents constraints events" at bounding box center [682, 129] width 95 height 22
click at [537, 172] on select "specializing removing driving celebrating" at bounding box center [488, 183] width 98 height 22
select select "driving"
click at [537, 172] on select "specializing removing driving celebrating" at bounding box center [488, 183] width 98 height 22
click at [990, 286] on button "Verify" at bounding box center [678, 301] width 858 height 31
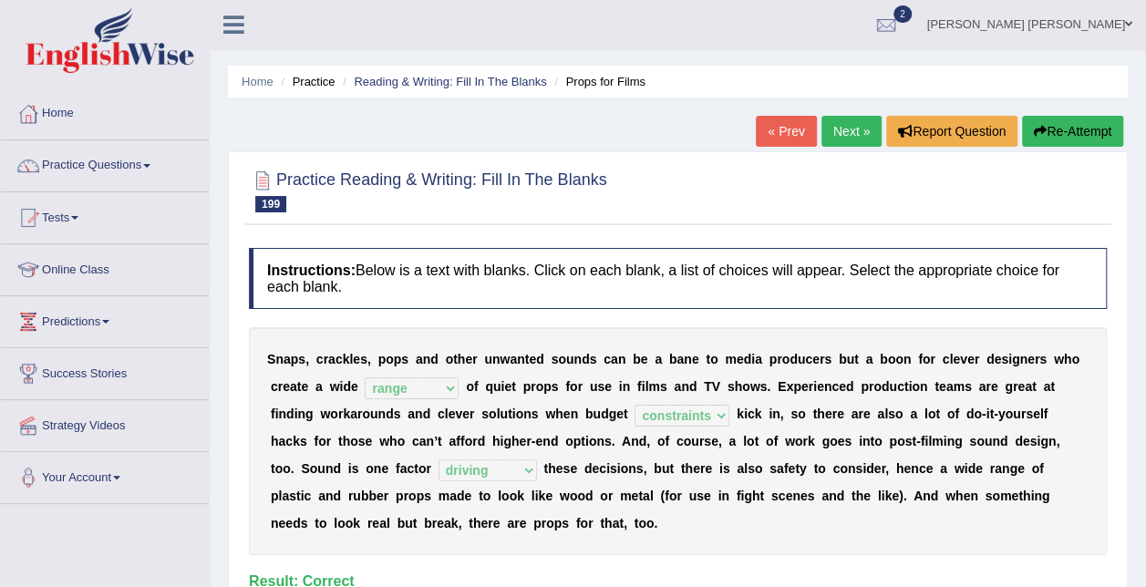
scroll to position [0, 0]
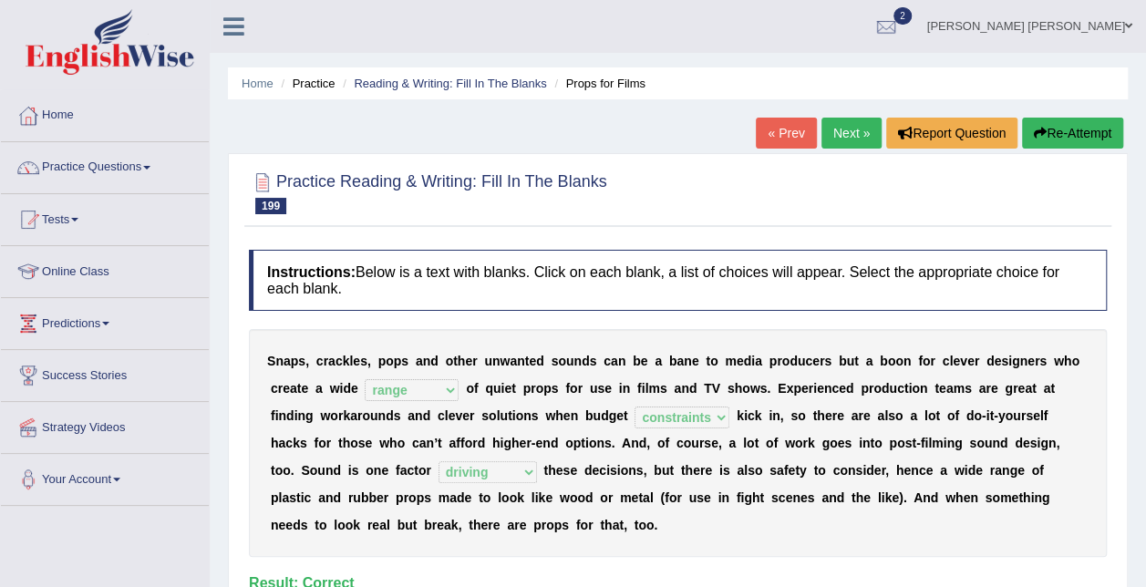
click at [853, 143] on link "Next »" at bounding box center [851, 133] width 60 height 31
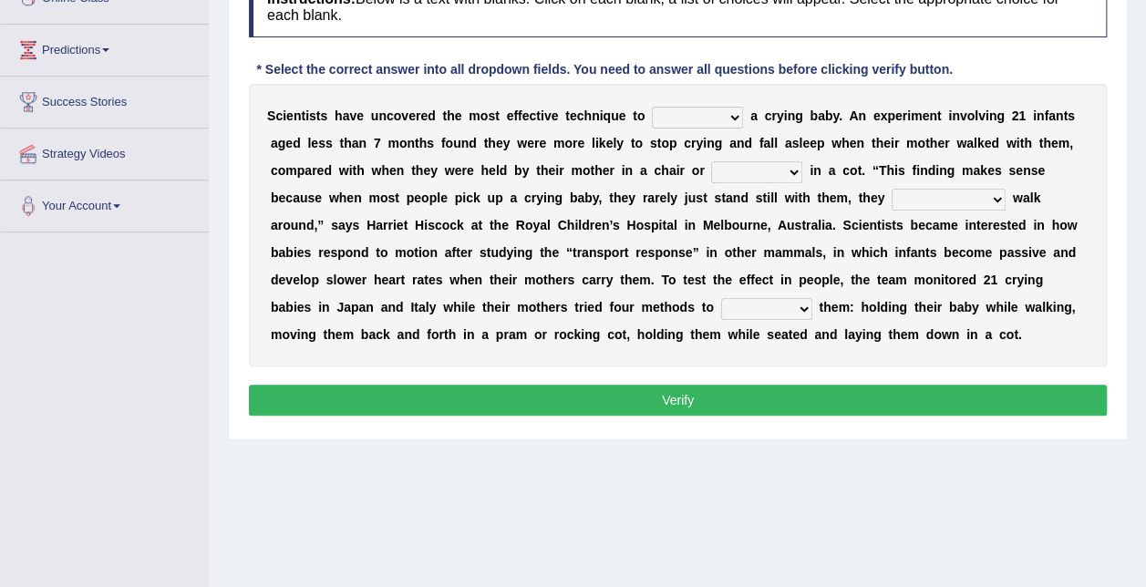
scroll to position [317, 0]
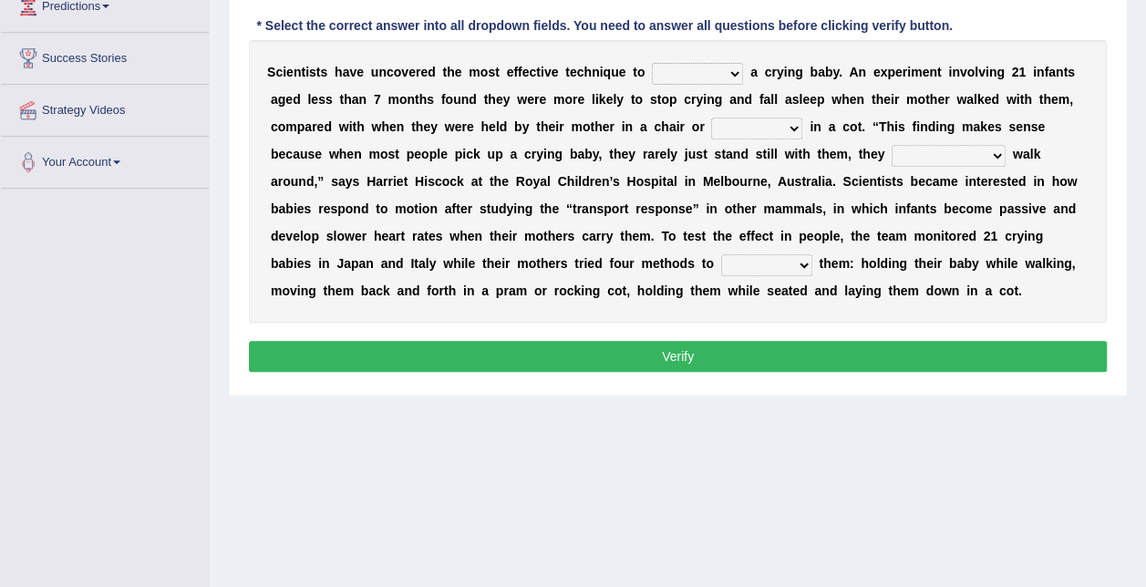
click at [669, 70] on select "writhe swathe scythe soothe" at bounding box center [697, 74] width 91 height 22
select select "soothe"
click at [652, 63] on select "writhe swathe scythe soothe" at bounding box center [697, 74] width 91 height 22
click at [711, 122] on select "lay laid lied lying" at bounding box center [756, 129] width 91 height 22
select select "laid"
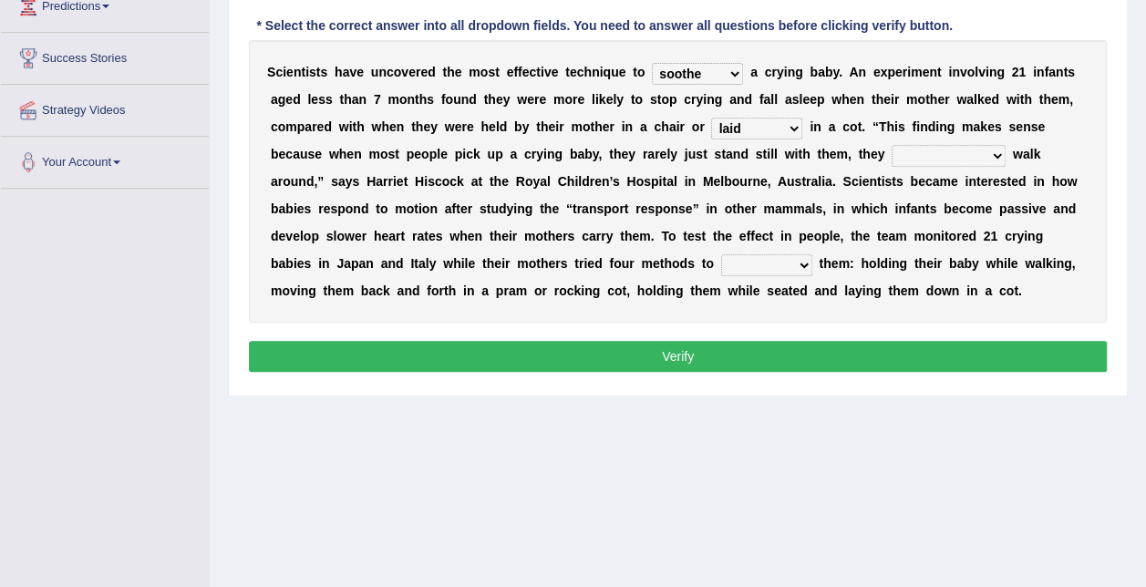
click at [711, 118] on select "lay laid lied lying" at bounding box center [756, 129] width 91 height 22
click at [892, 145] on select "constructively collectively interrogatively instinctively" at bounding box center [949, 156] width 114 height 22
select select "instinctively"
click at [892, 145] on select "constructively collectively interrogatively instinctively" at bounding box center [949, 156] width 114 height 22
click at [721, 263] on select "palm psalm calm balm" at bounding box center [766, 265] width 91 height 22
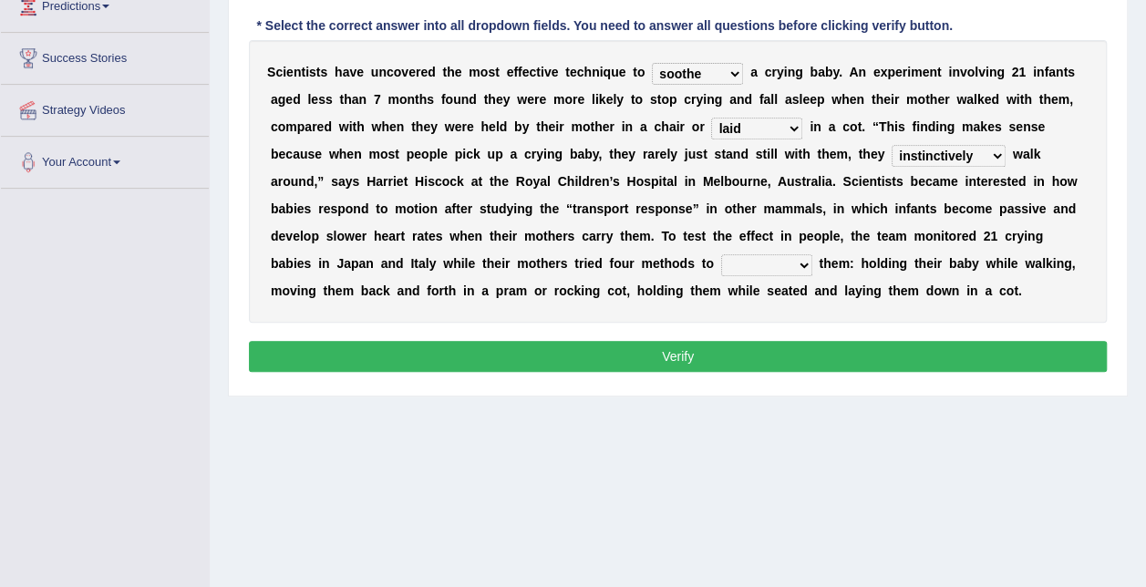
select select "calm"
click at [721, 254] on select "palm psalm calm balm" at bounding box center [766, 265] width 91 height 22
click at [463, 368] on button "Verify" at bounding box center [678, 356] width 858 height 31
